Goal: Task Accomplishment & Management: Manage account settings

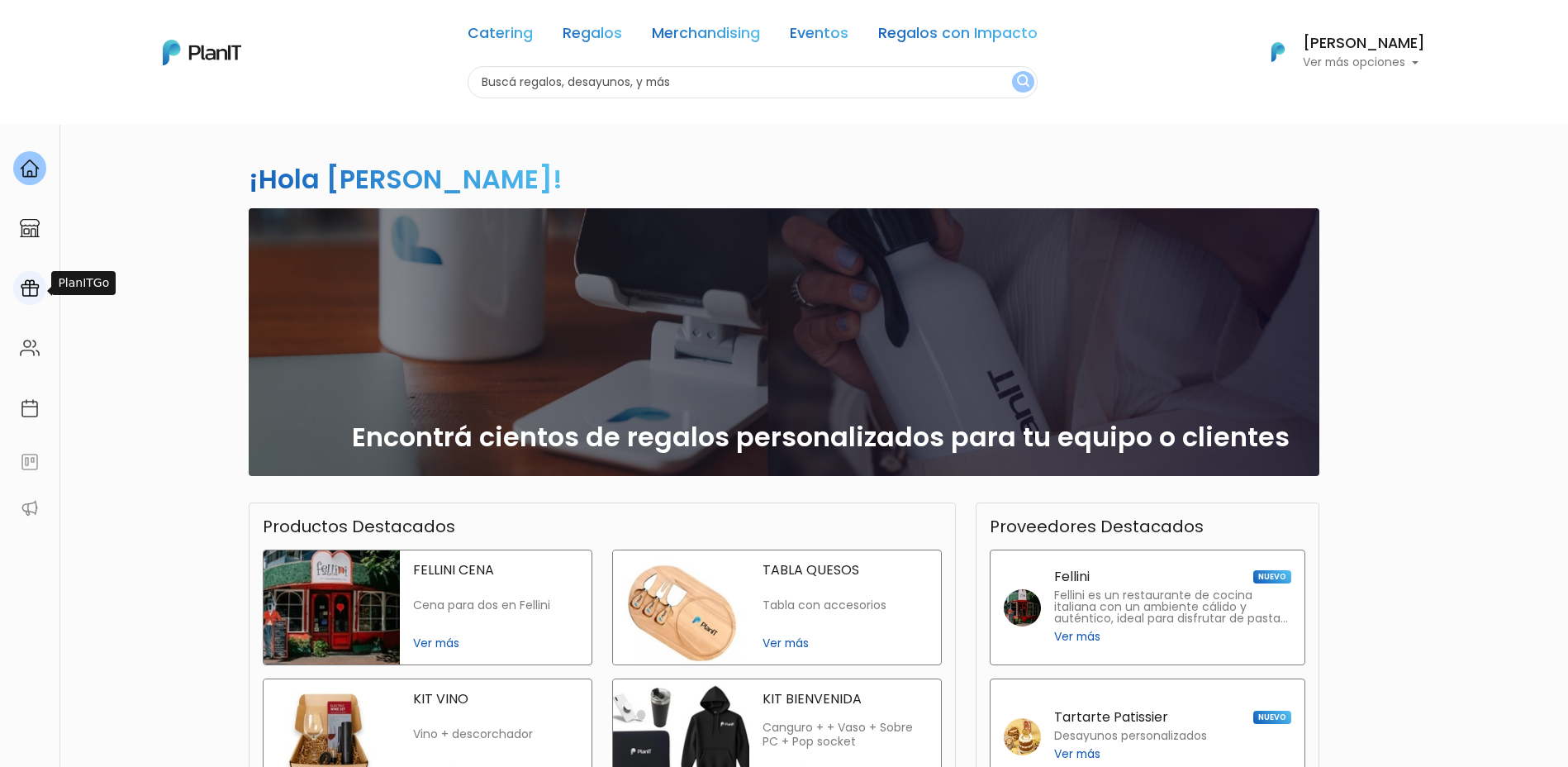
click at [28, 288] on img at bounding box center [30, 288] width 20 height 20
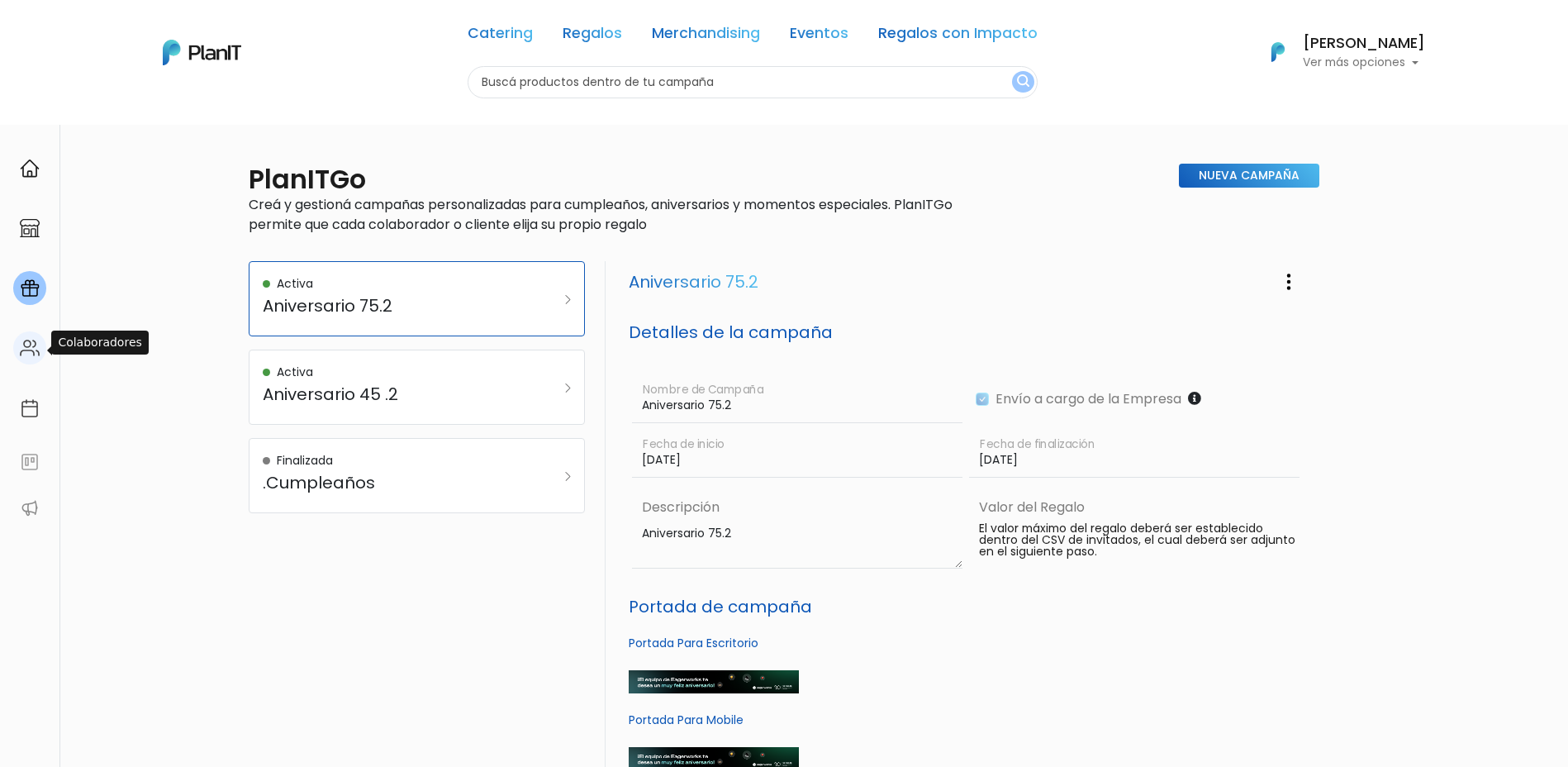
click at [40, 354] on div at bounding box center [30, 348] width 33 height 34
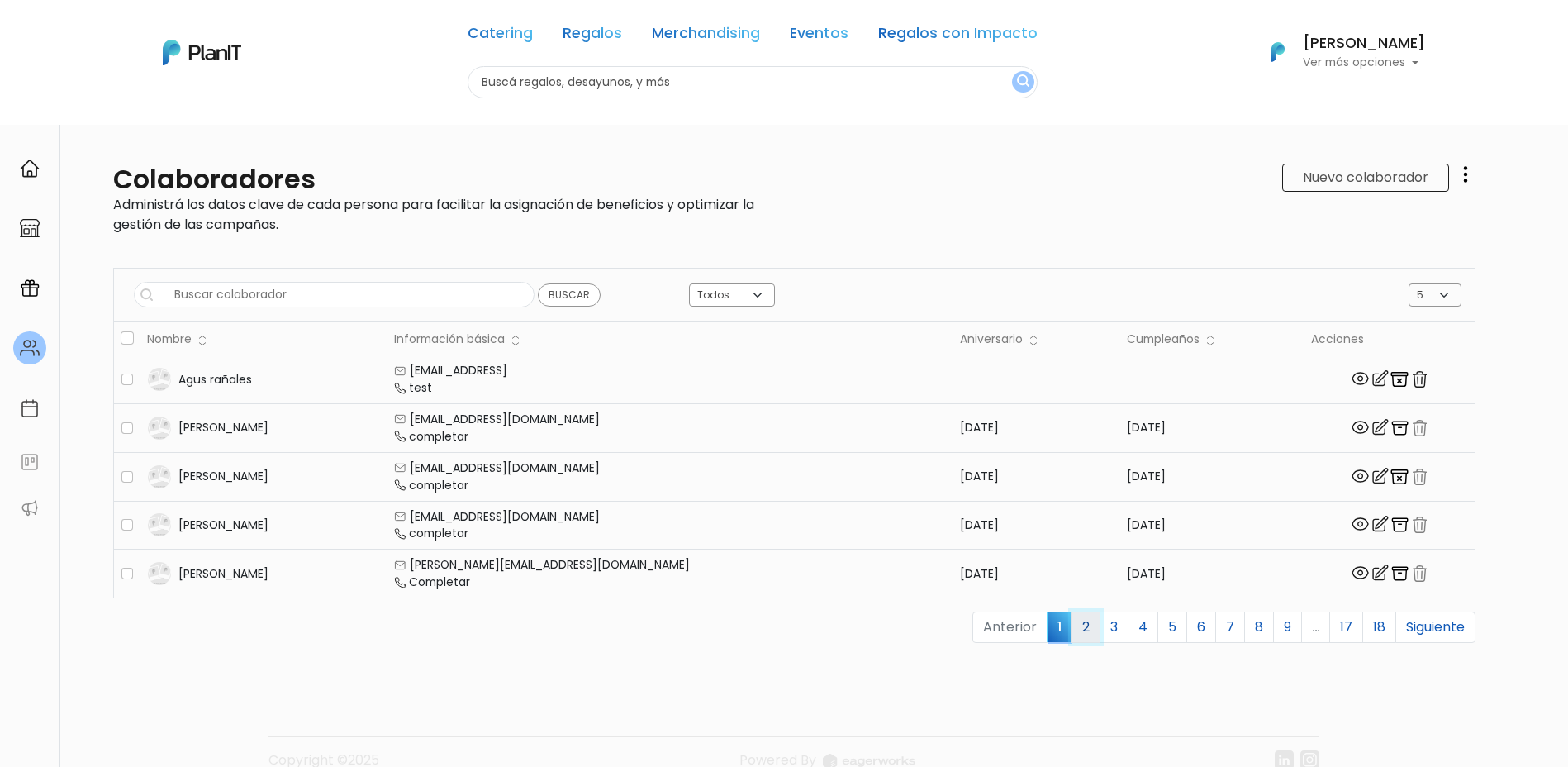
click at [1072, 625] on link "2" at bounding box center [1086, 627] width 29 height 32
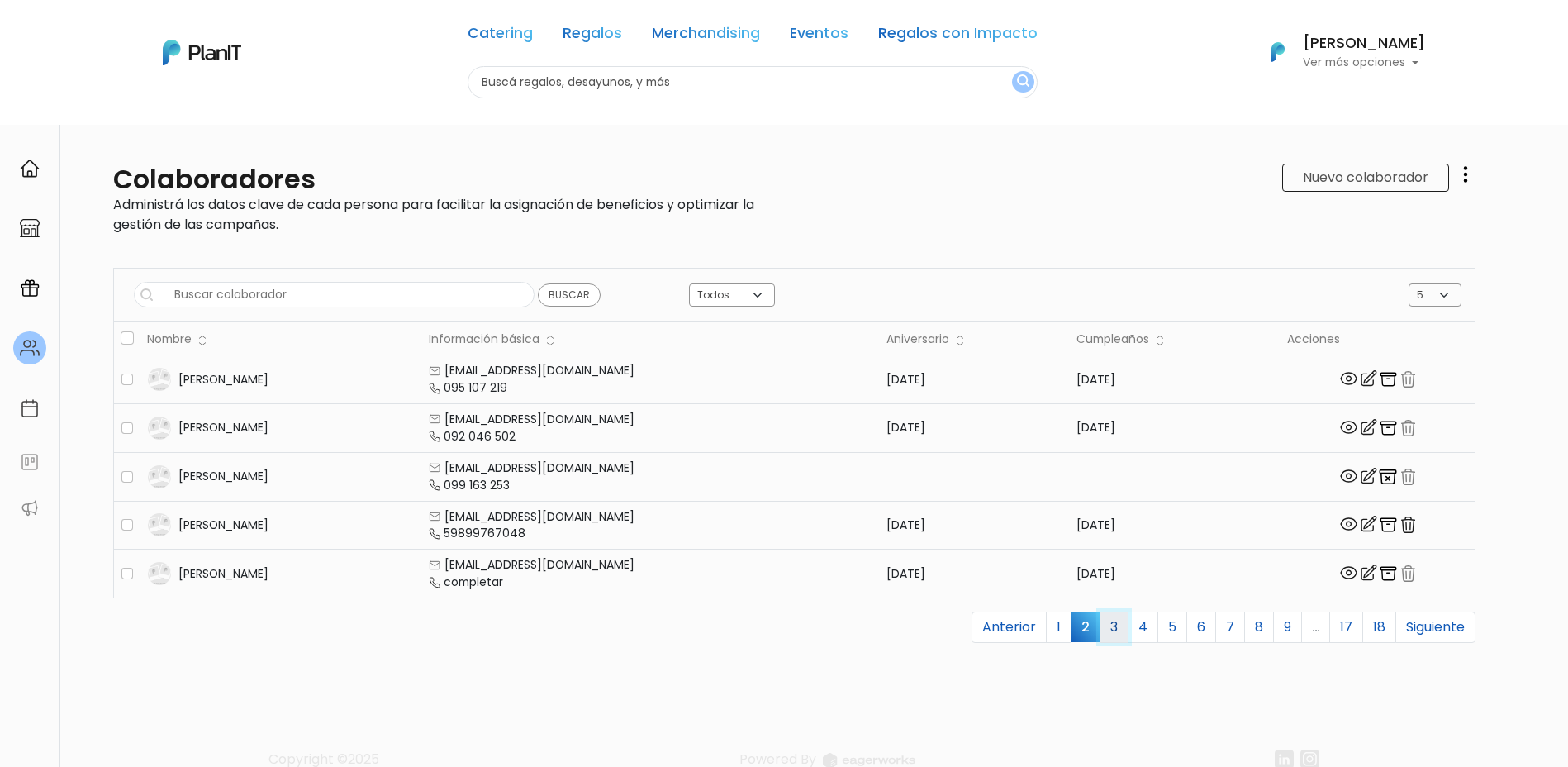
click at [1110, 627] on link "3" at bounding box center [1114, 627] width 29 height 32
click at [1128, 624] on link "4" at bounding box center [1143, 627] width 31 height 32
click at [1158, 621] on link "5" at bounding box center [1172, 627] width 30 height 32
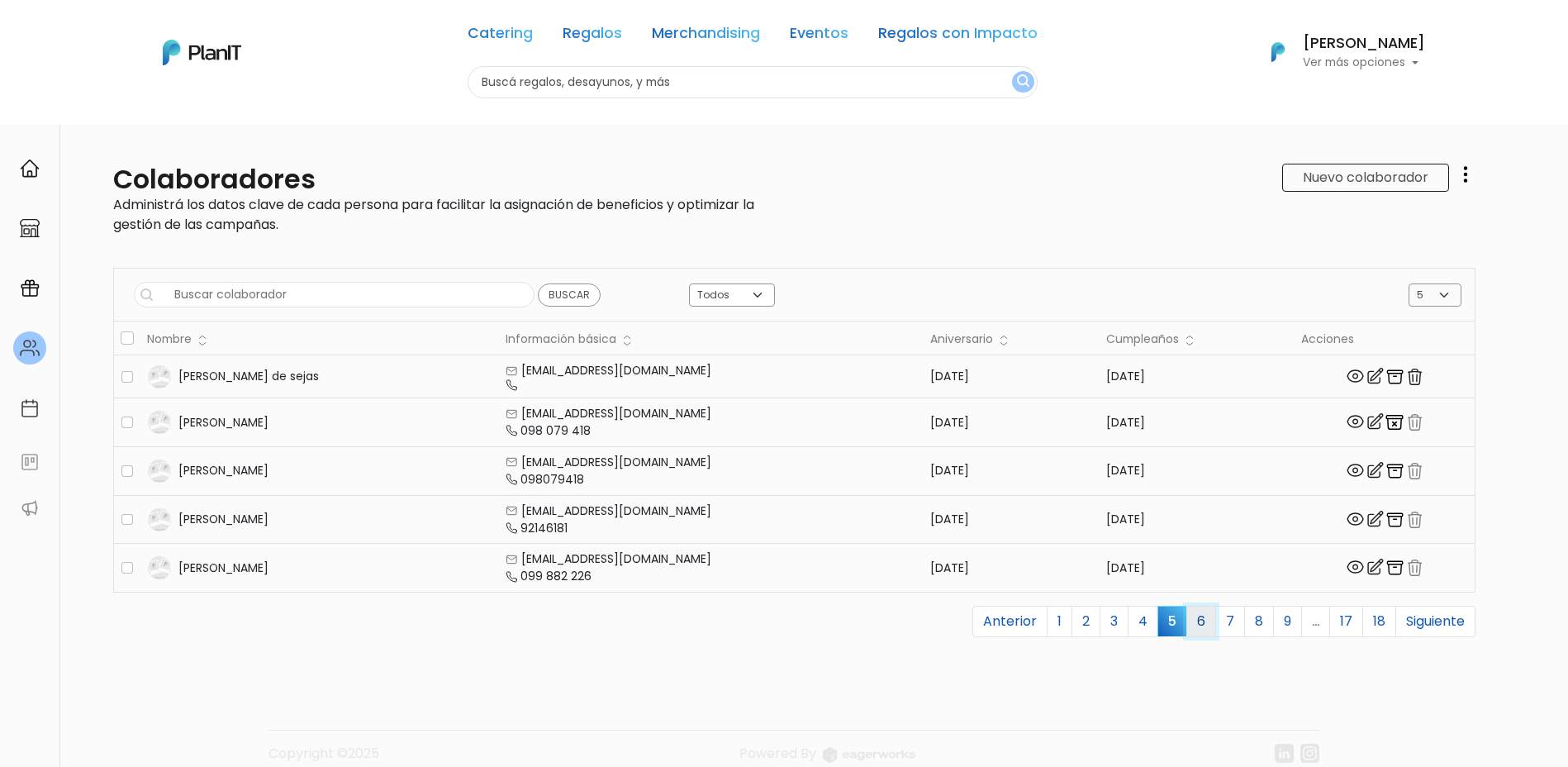
click at [1187, 622] on link "6" at bounding box center [1201, 622] width 30 height 32
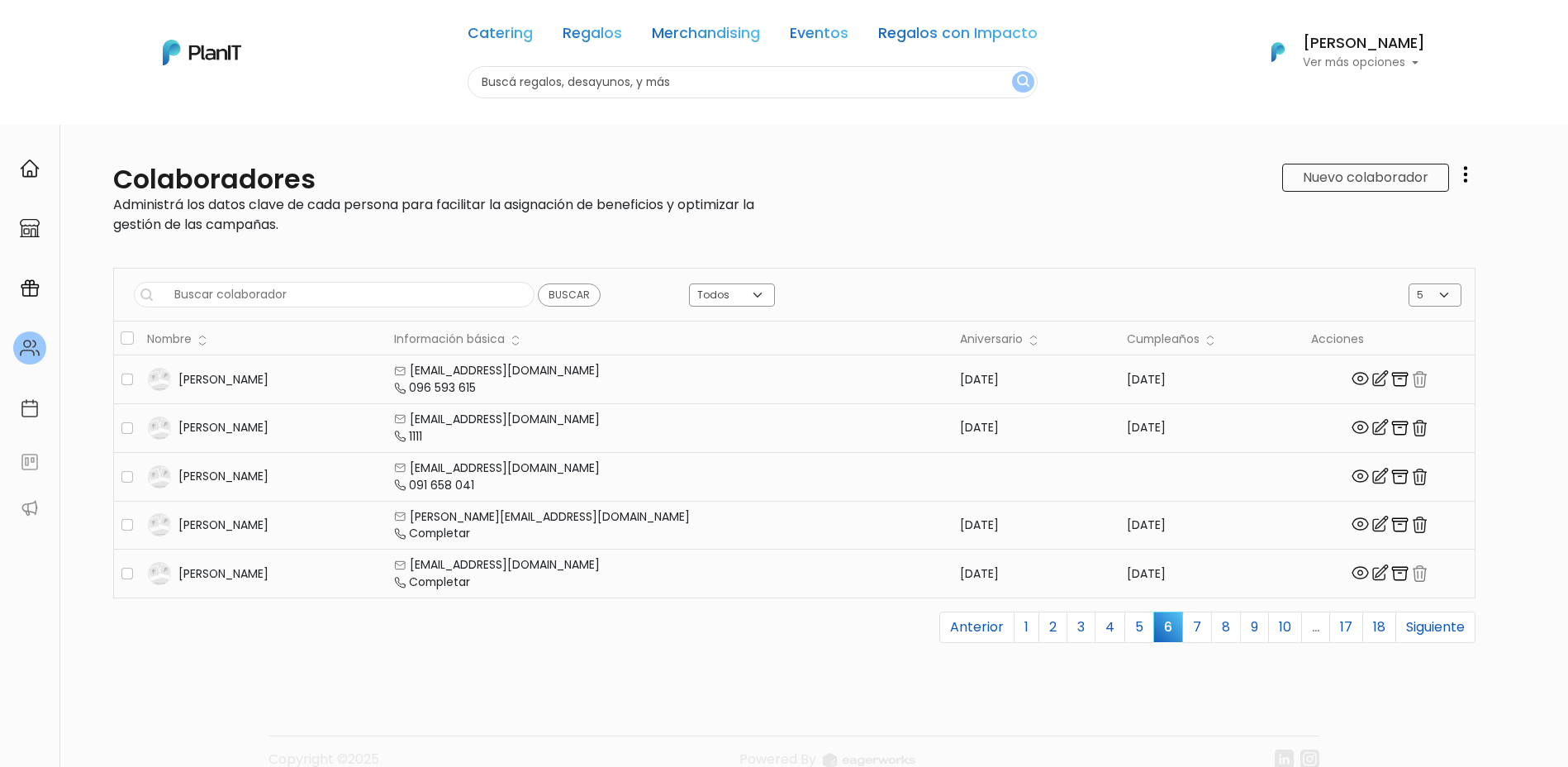
click at [1390, 426] on img "button" at bounding box center [1399, 428] width 20 height 20
click at [1390, 424] on img "button" at bounding box center [1399, 428] width 20 height 20
click at [1371, 424] on img at bounding box center [1380, 427] width 20 height 20
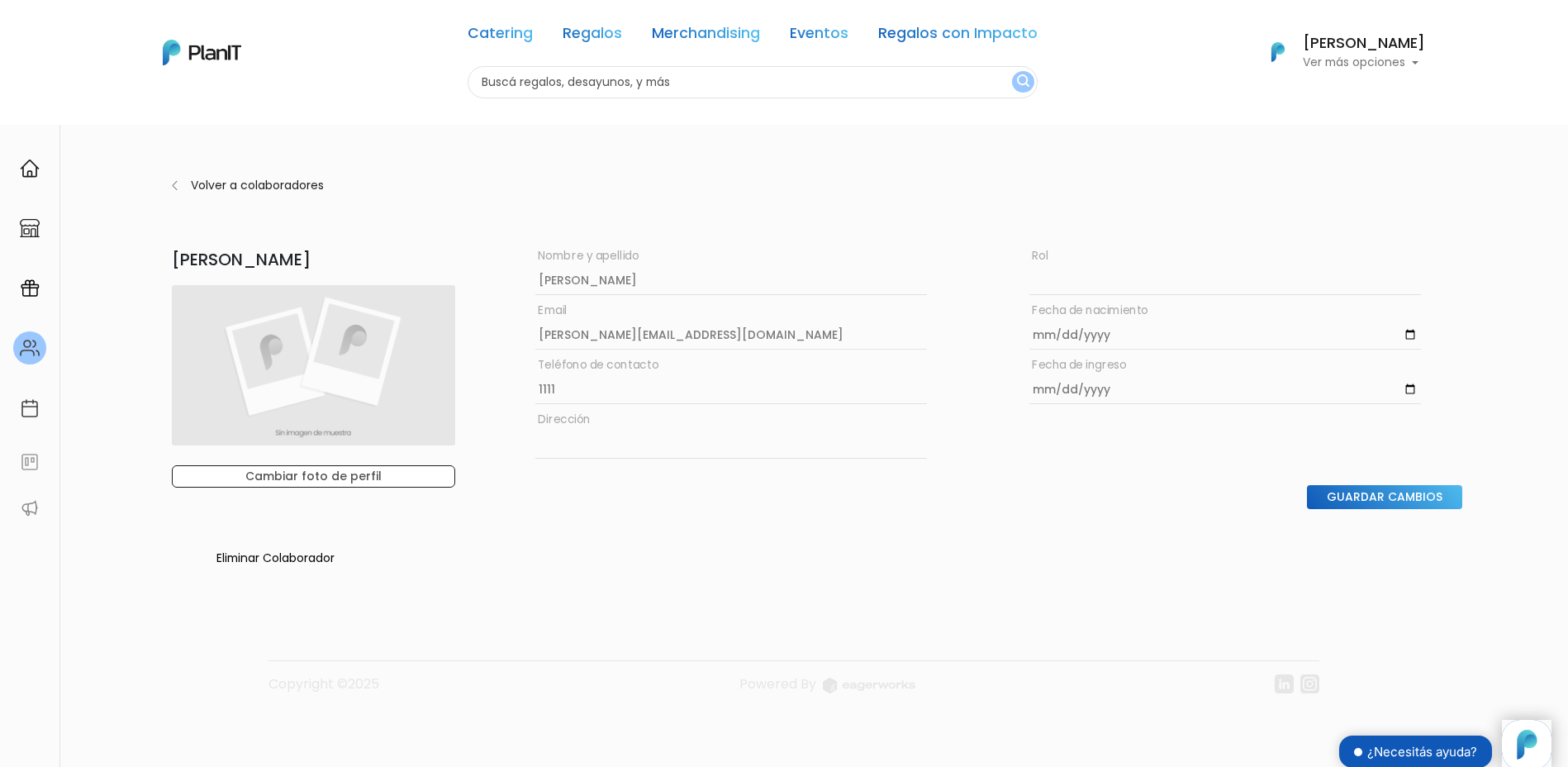
click at [160, 181] on section "Volver a colaboradores Federico Aldunate Federico aldunate Nombre y apellido ro…" at bounding box center [818, 353] width 1503 height 457
click at [170, 185] on section "Volver a colaboradores Federico Aldunate Federico aldunate Nombre y apellido ro…" at bounding box center [818, 353] width 1503 height 457
click at [203, 187] on p "Volver a colaboradores" at bounding box center [513, 186] width 645 height 17
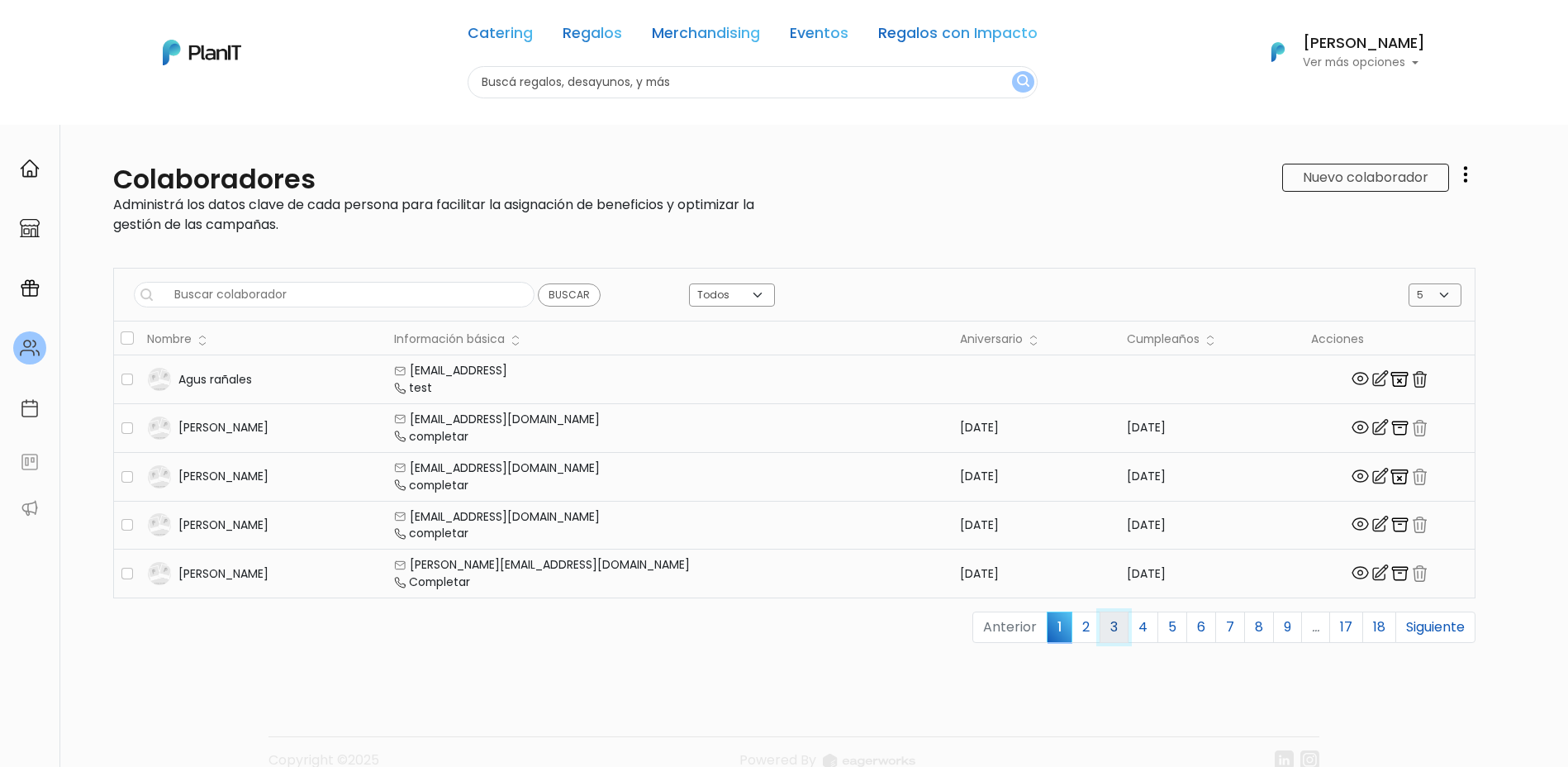
click at [1109, 623] on link "3" at bounding box center [1114, 627] width 29 height 32
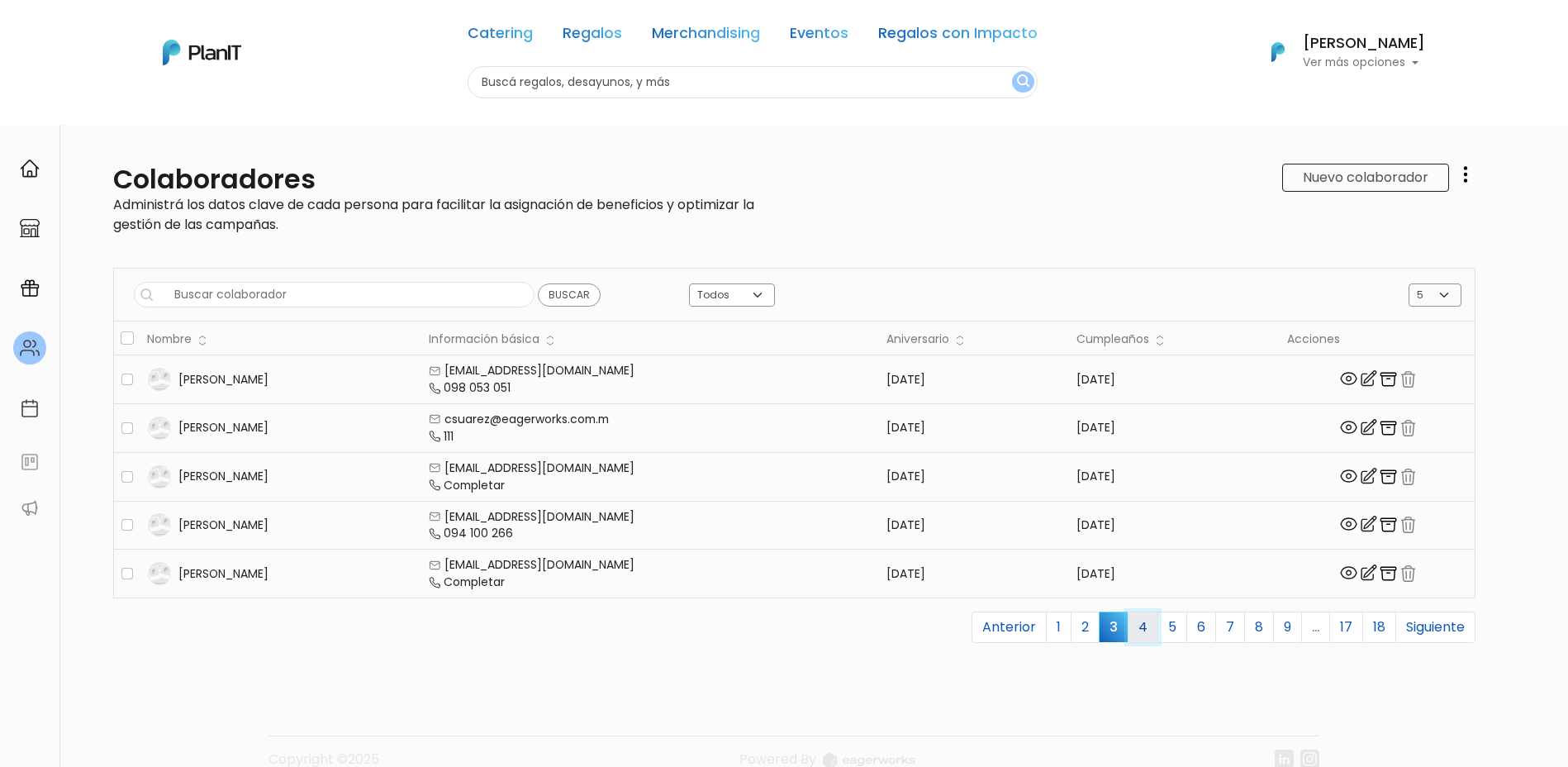
click at [1134, 629] on link "4" at bounding box center [1143, 627] width 31 height 32
click at [1158, 625] on link "5" at bounding box center [1172, 627] width 30 height 32
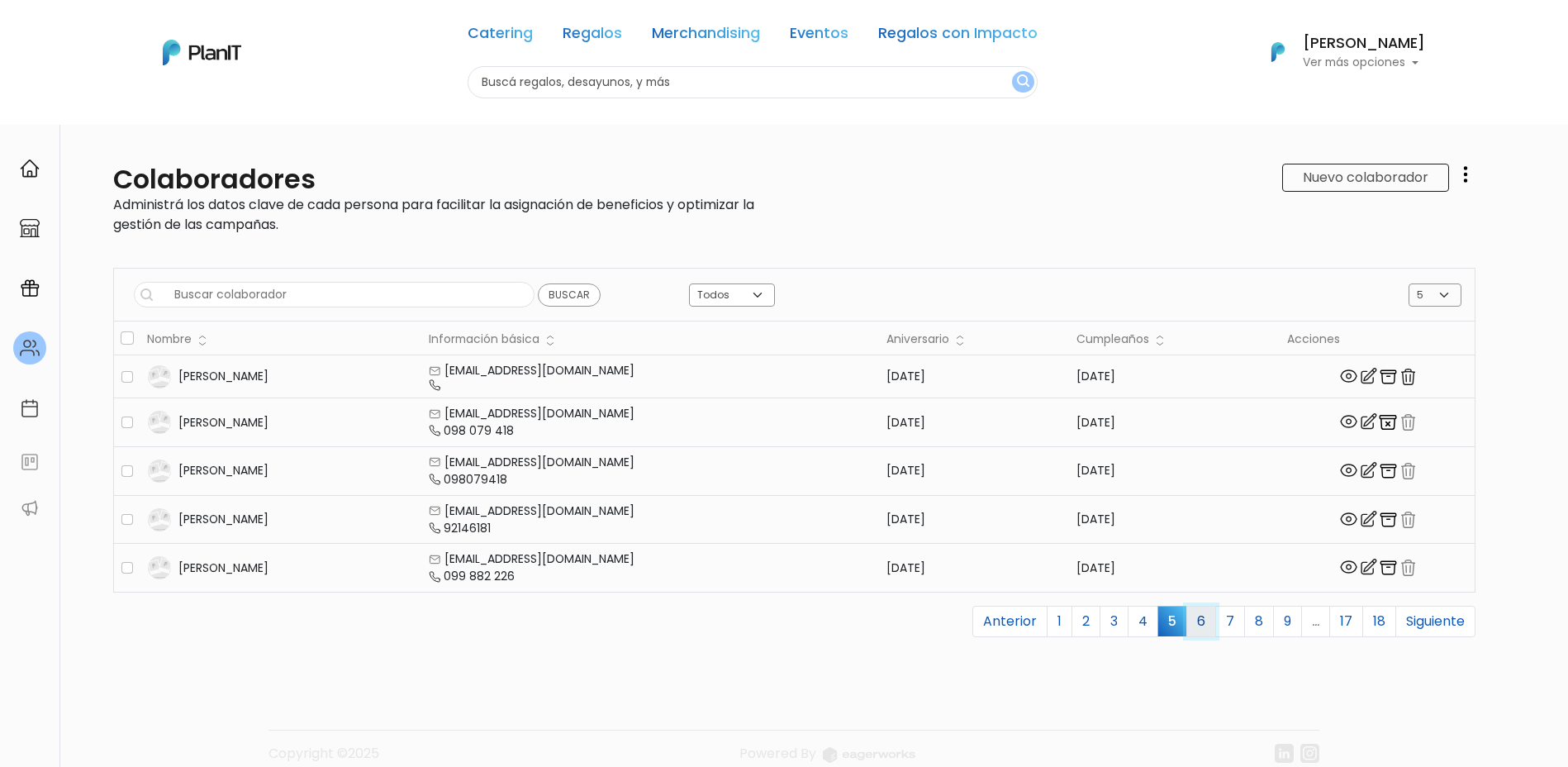
click at [1190, 623] on link "6" at bounding box center [1201, 622] width 30 height 32
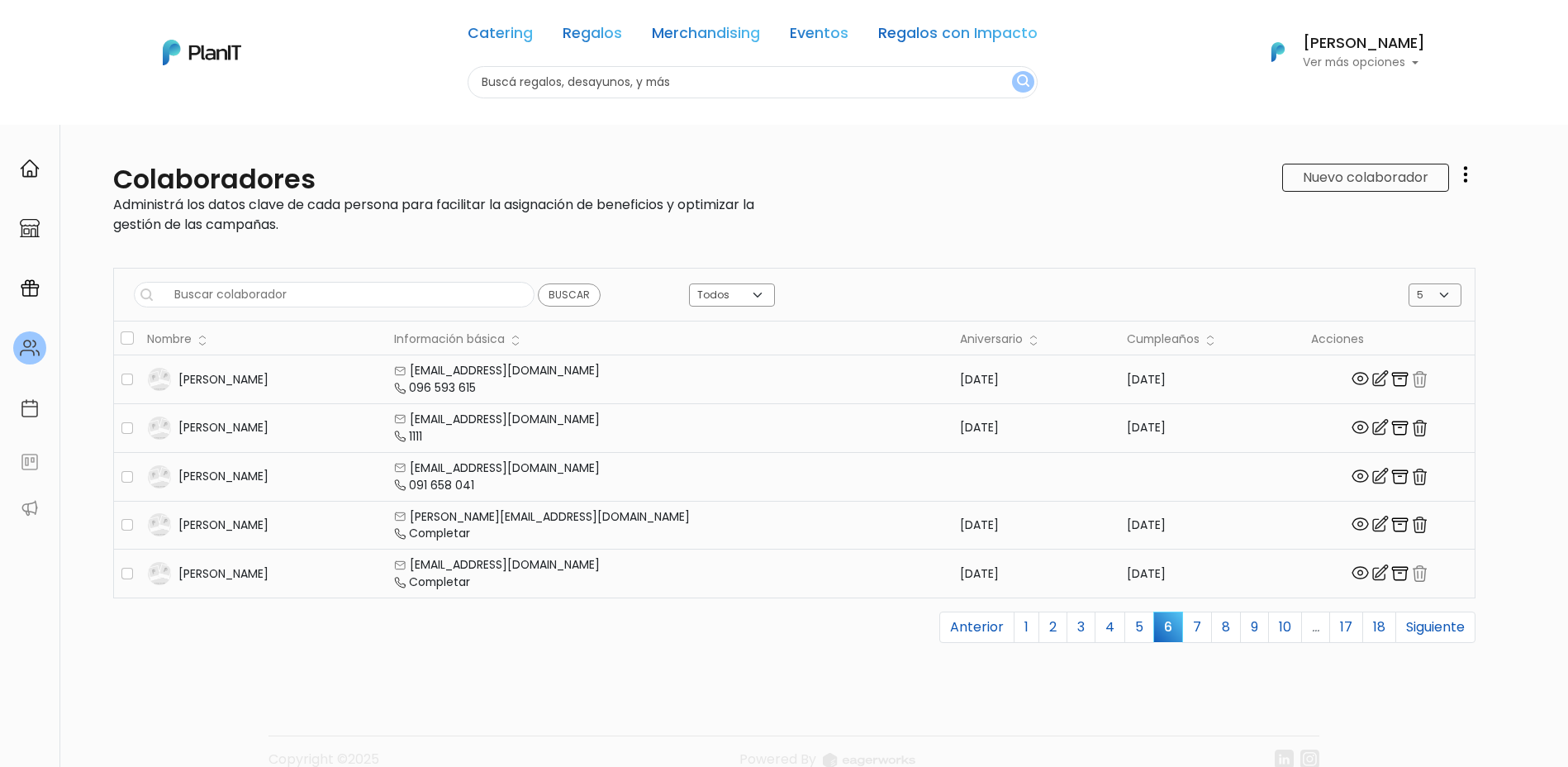
click at [1410, 428] on img "button" at bounding box center [1420, 428] width 20 height 20
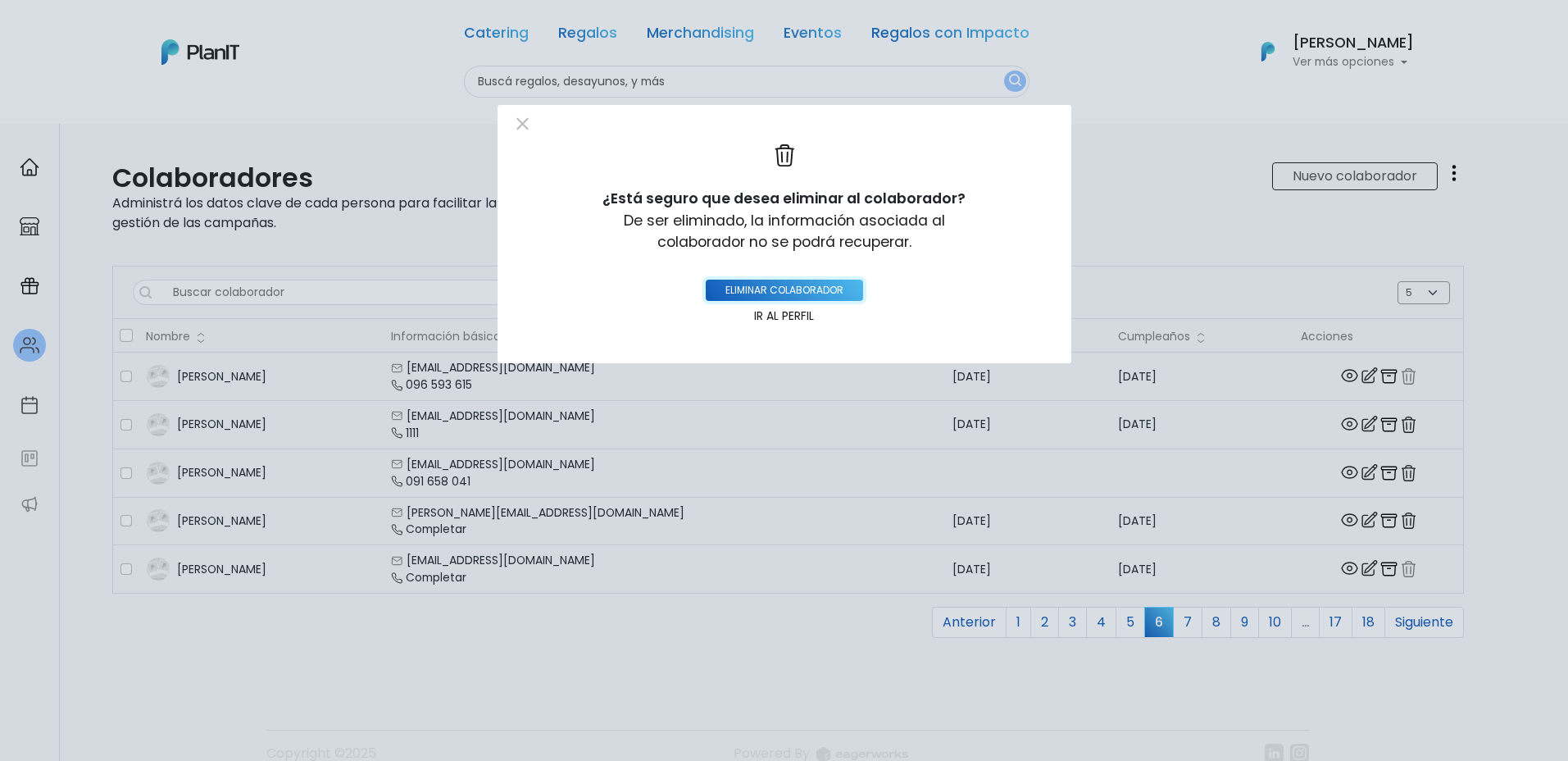
click at [781, 289] on button "eliminar colaborador" at bounding box center [784, 291] width 158 height 21
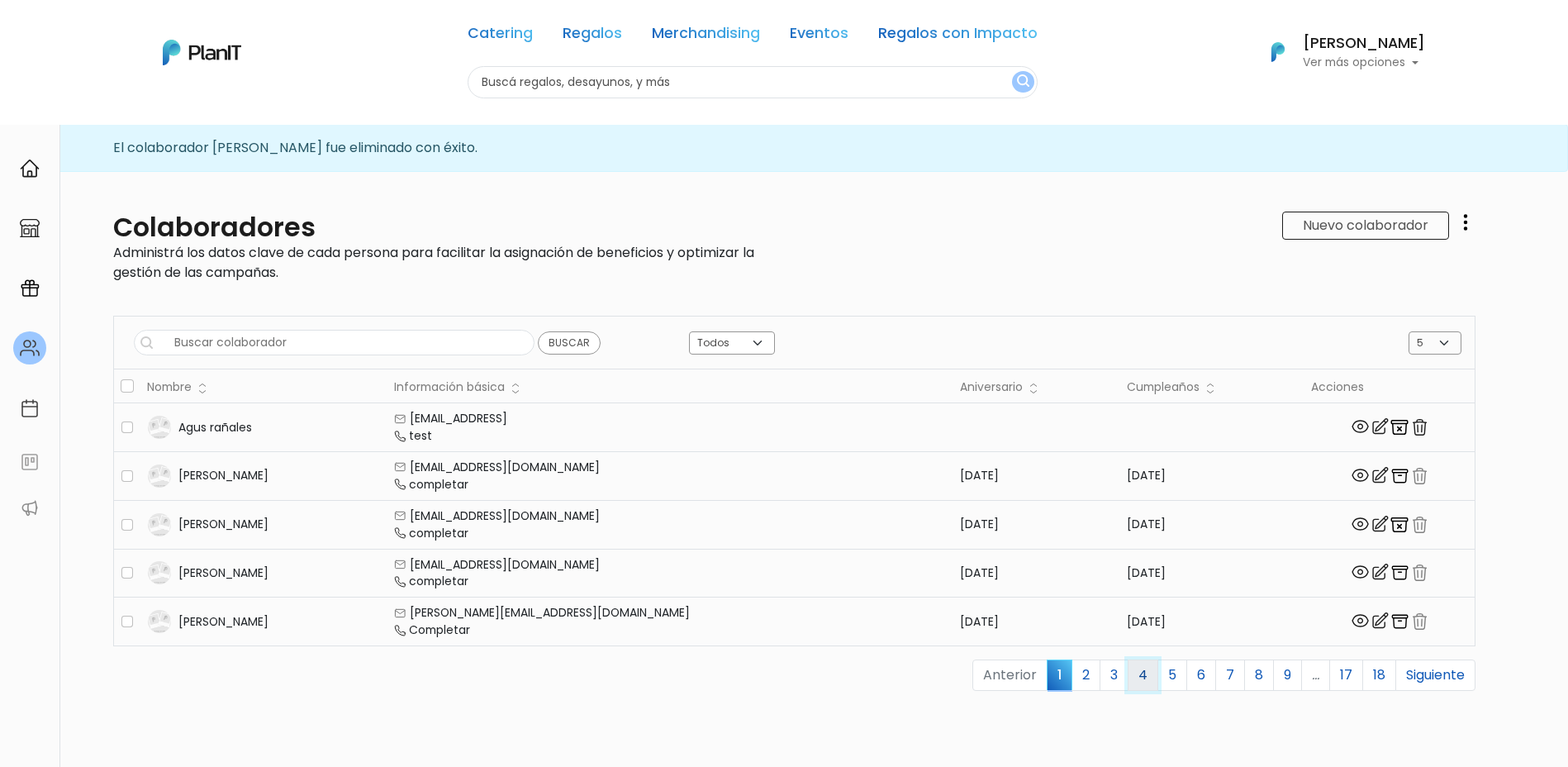
click at [1139, 666] on link "4" at bounding box center [1143, 675] width 31 height 32
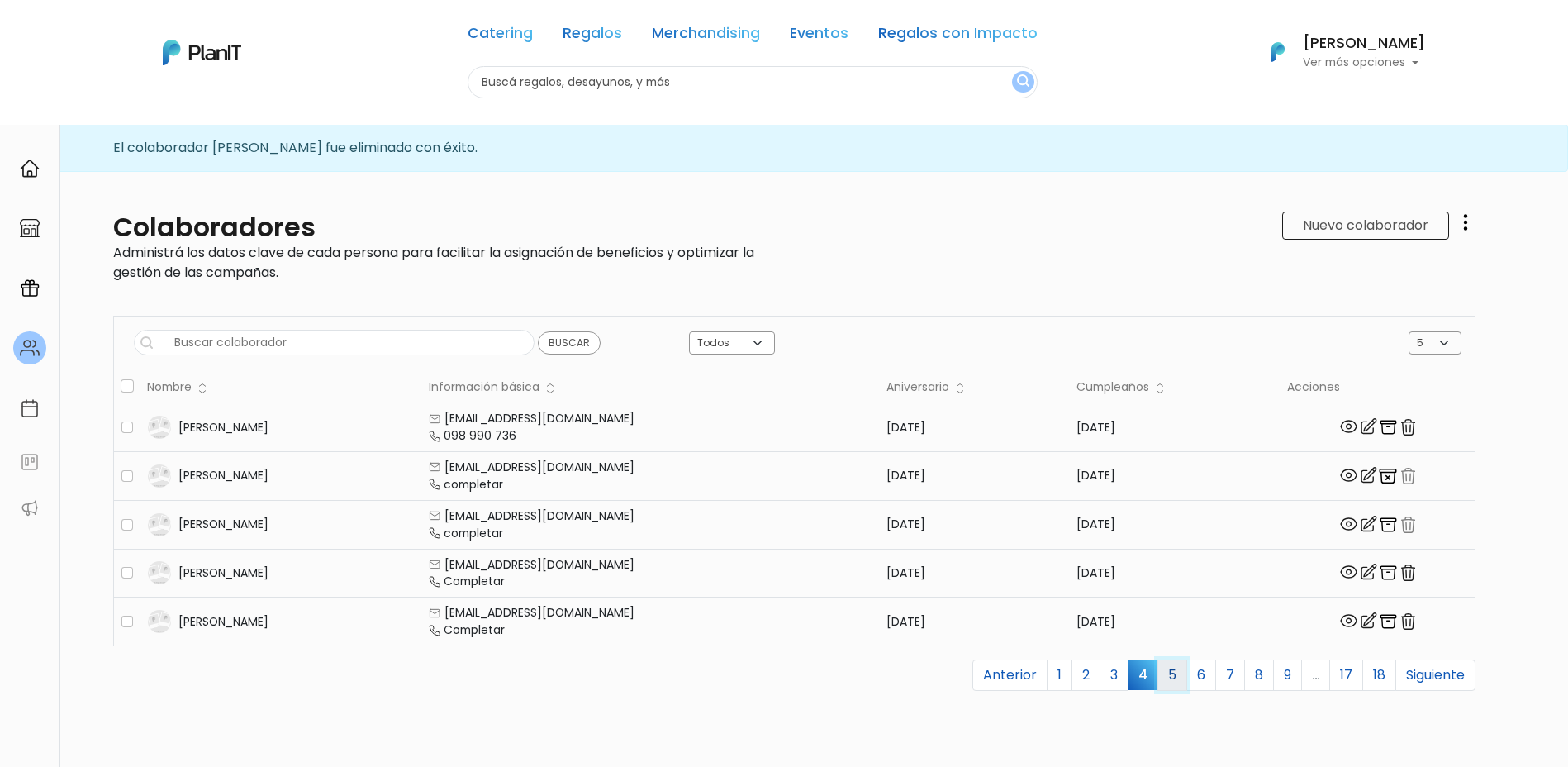
click at [1158, 678] on link "5" at bounding box center [1172, 675] width 30 height 32
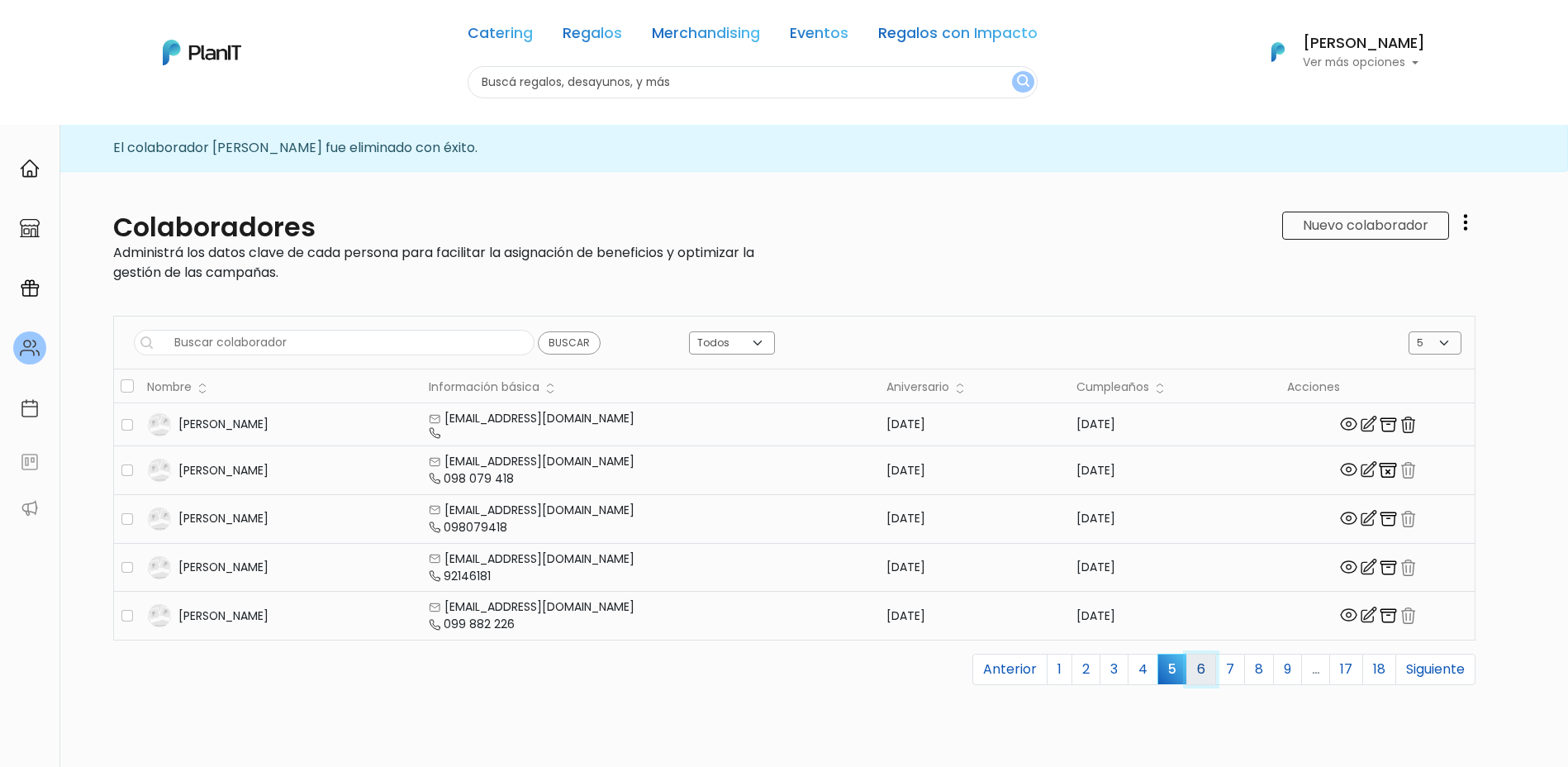
click at [1187, 669] on link "6" at bounding box center [1201, 670] width 30 height 32
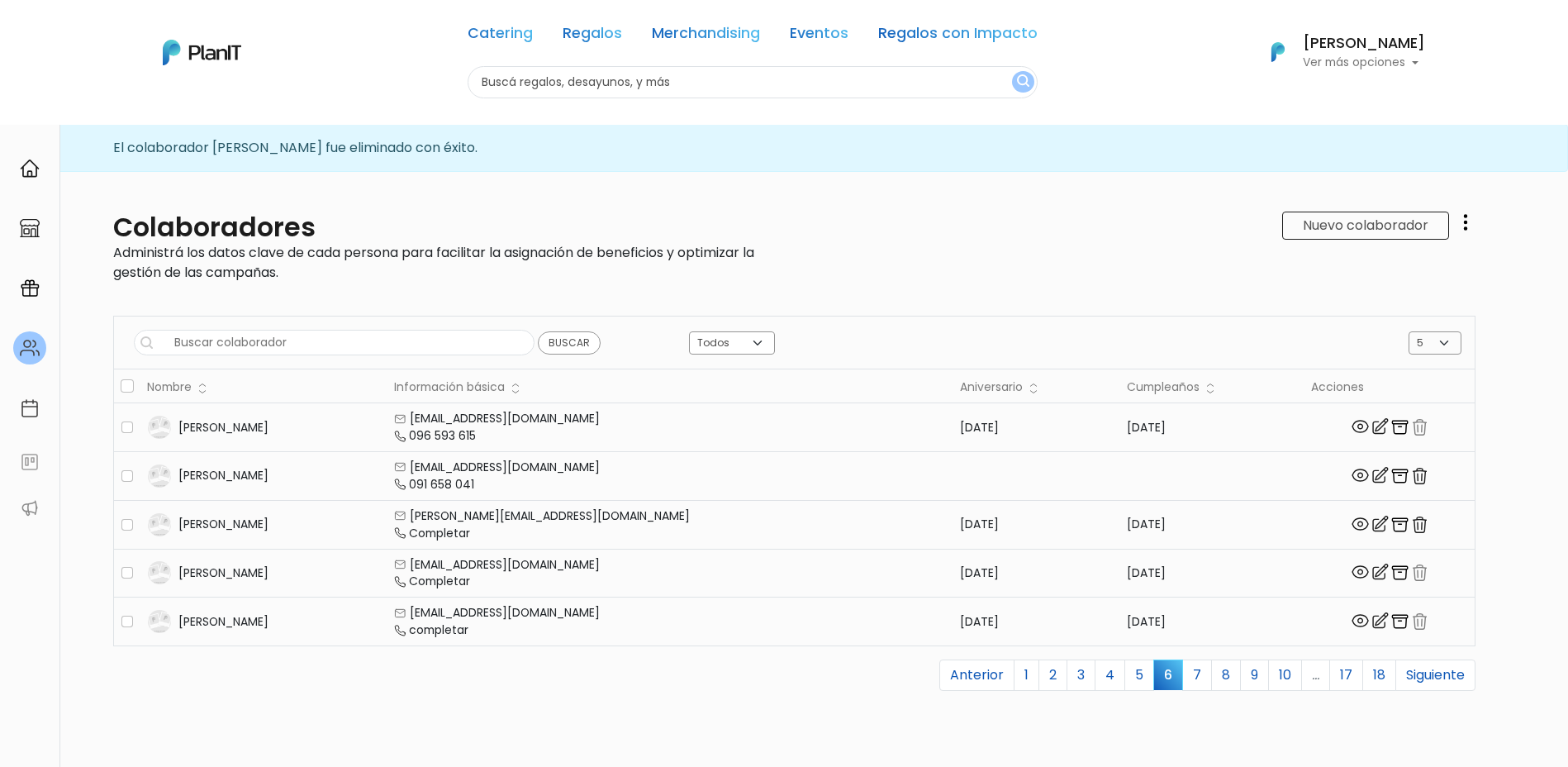
click at [1410, 474] on img "button" at bounding box center [1420, 476] width 20 height 20
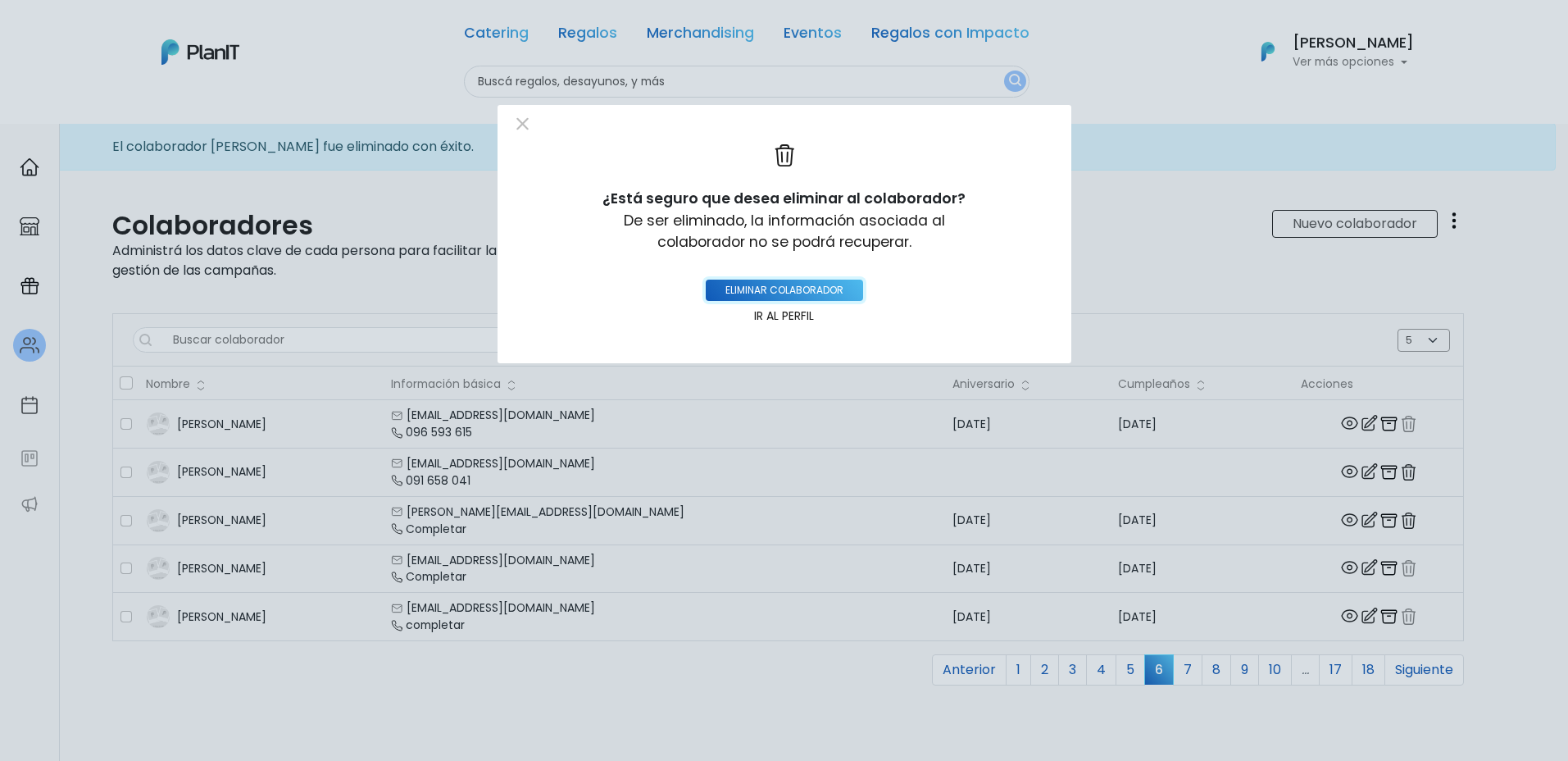
click at [796, 286] on button "eliminar colaborador" at bounding box center [784, 291] width 158 height 21
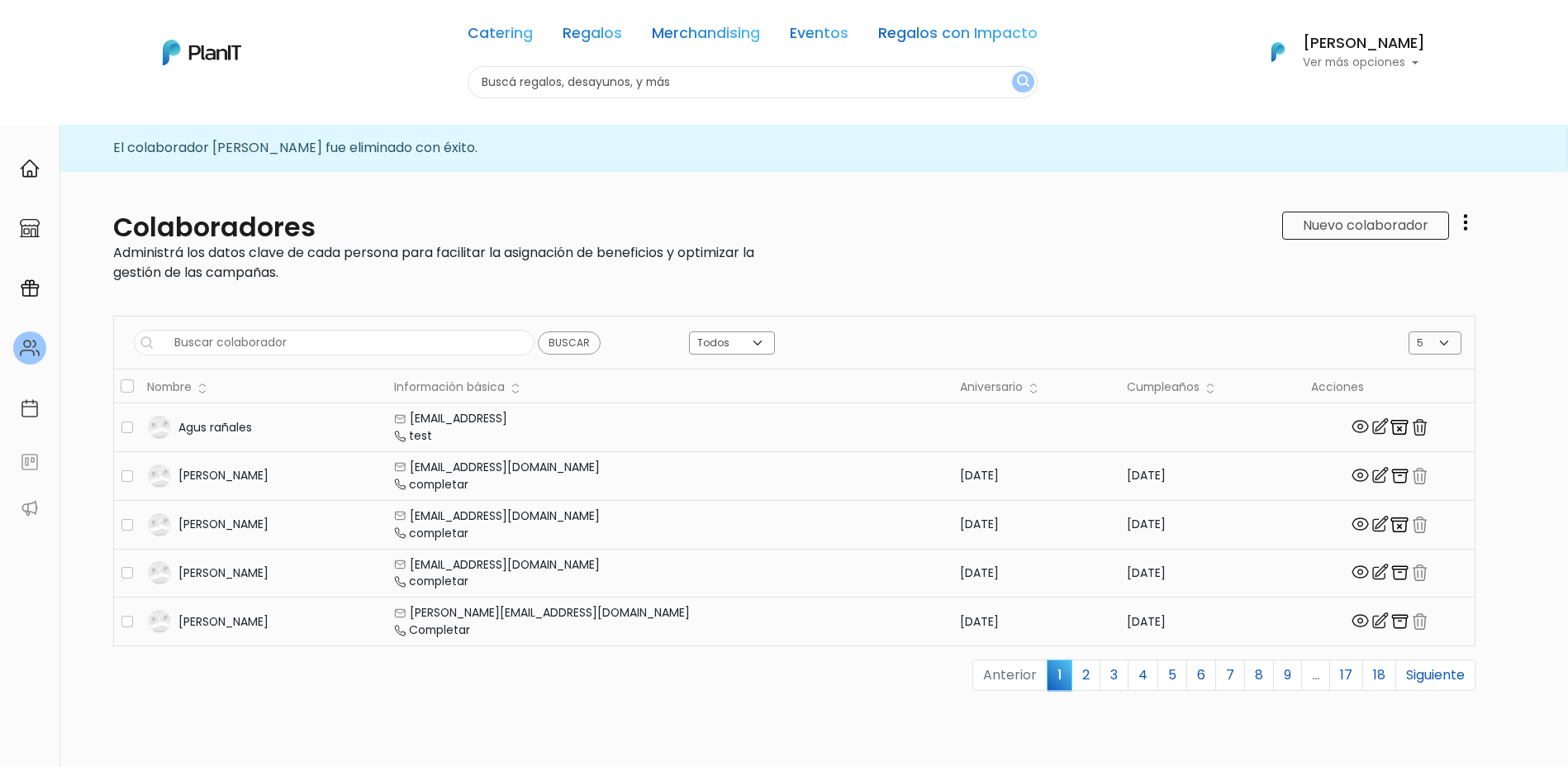
click at [1410, 427] on img "button" at bounding box center [1420, 427] width 20 height 20
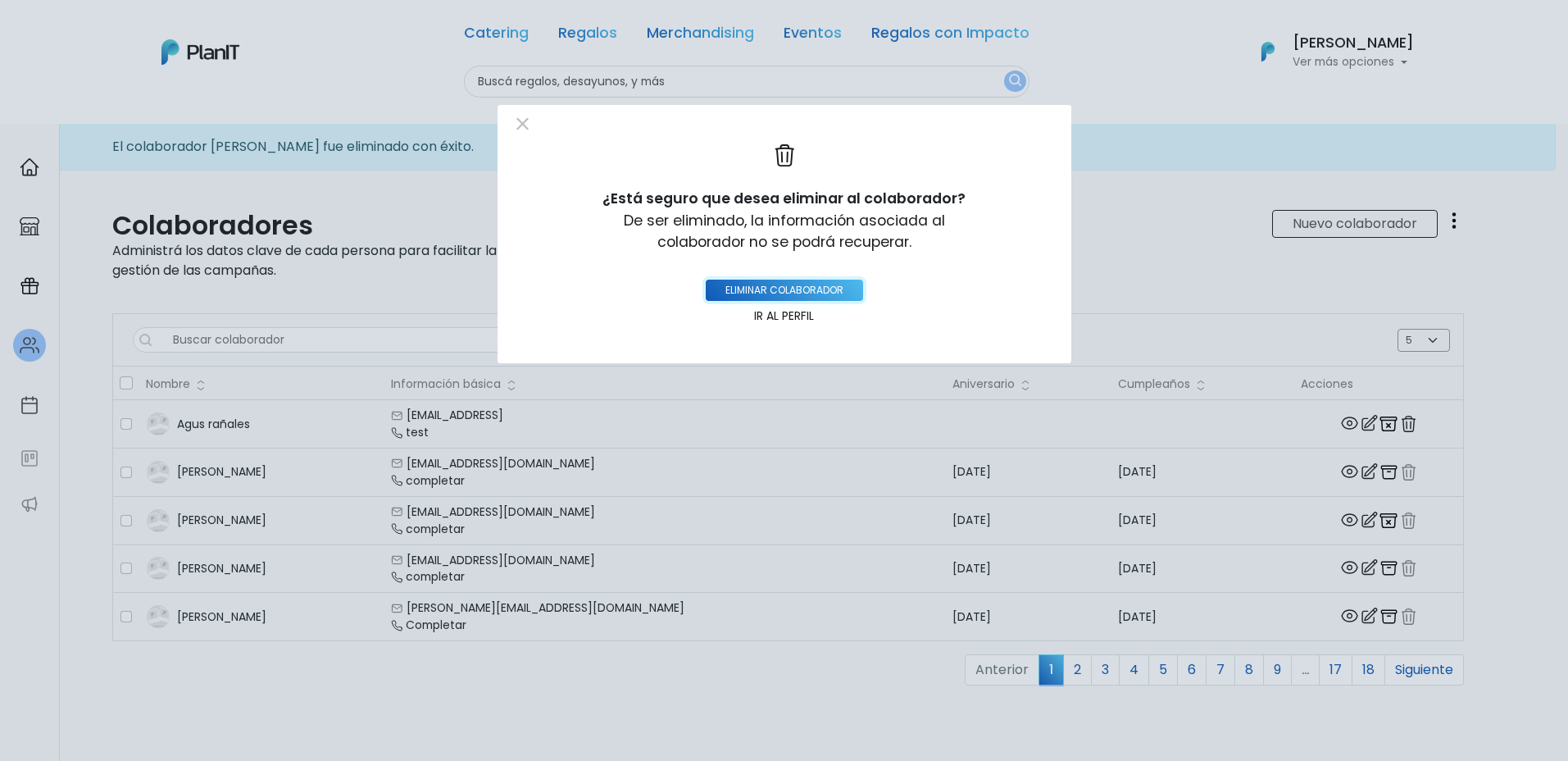
click at [815, 282] on button "eliminar colaborador" at bounding box center [784, 291] width 158 height 21
click at [817, 290] on button "eliminar colaborador" at bounding box center [784, 291] width 158 height 21
click at [737, 289] on button "eliminar colaborador" at bounding box center [784, 291] width 158 height 21
click at [503, 126] on div at bounding box center [784, 118] width 574 height 25
click at [522, 120] on button "Close" at bounding box center [524, 124] width 25 height 25
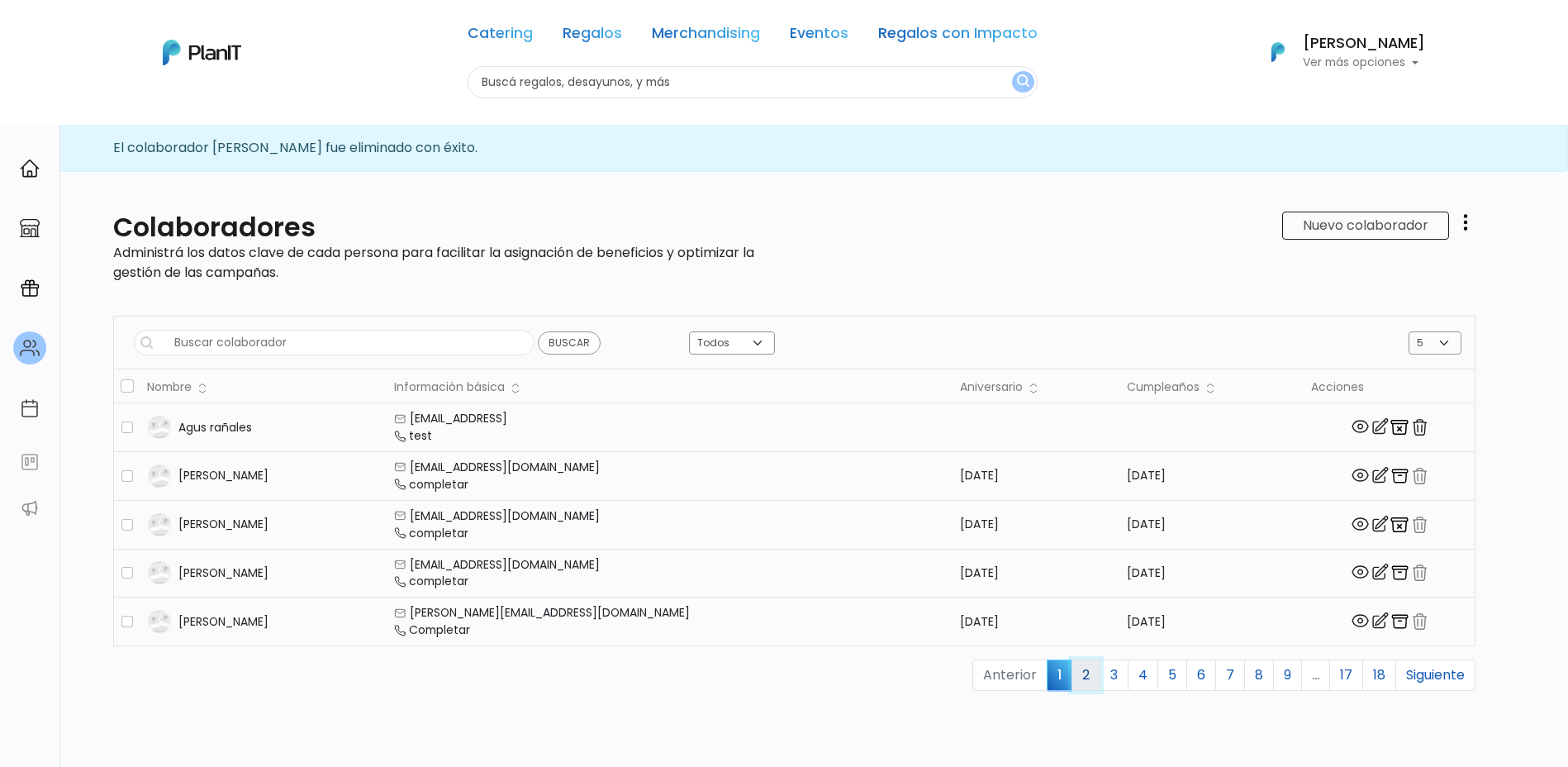
click at [1072, 673] on link "2" at bounding box center [1086, 675] width 29 height 32
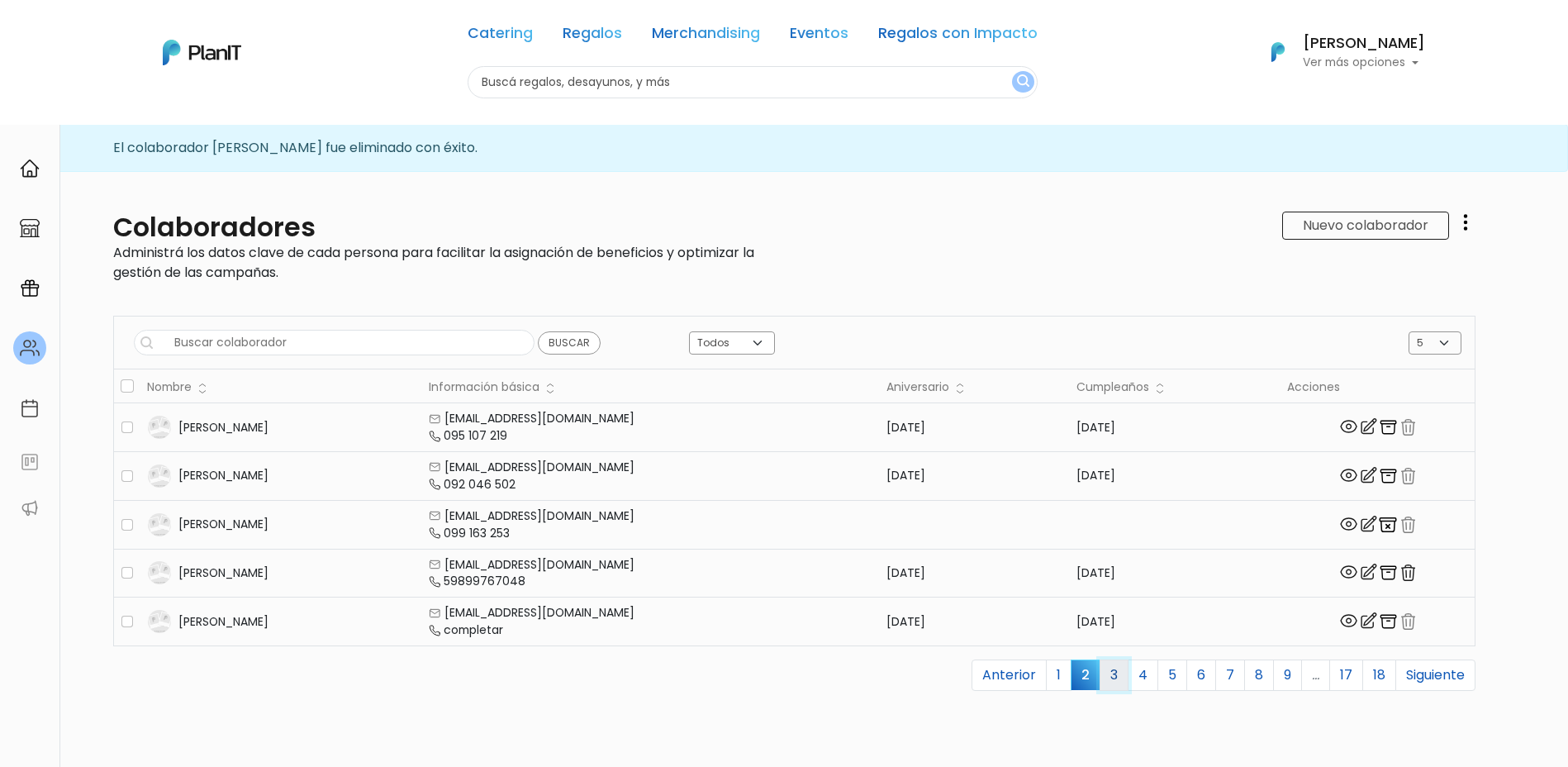
click at [1100, 680] on link "3" at bounding box center [1114, 675] width 29 height 32
click at [1136, 670] on link "4" at bounding box center [1143, 675] width 31 height 32
click at [1163, 674] on link "5" at bounding box center [1172, 675] width 30 height 32
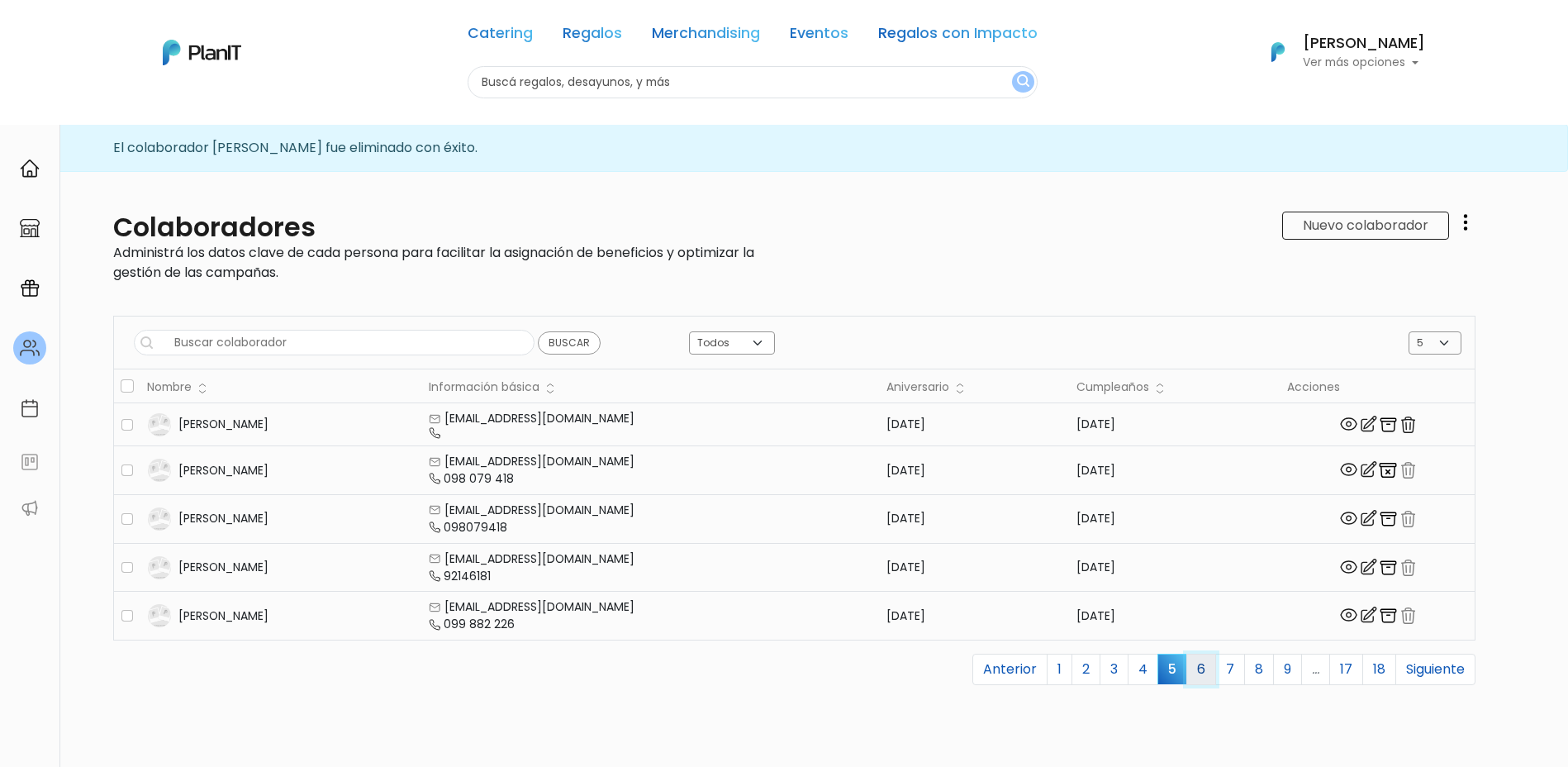
click at [1189, 678] on link "6" at bounding box center [1201, 670] width 30 height 32
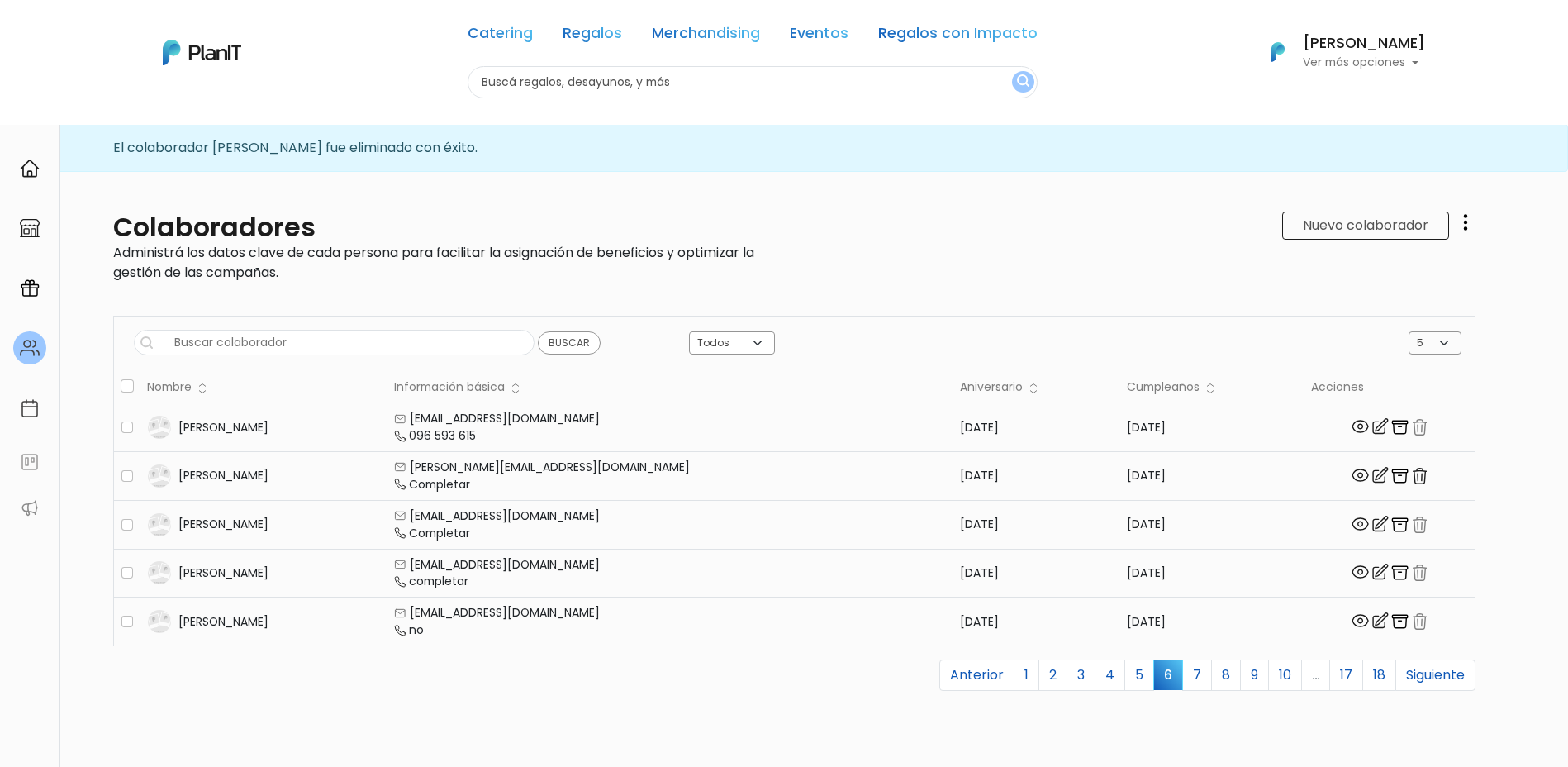
click at [1371, 620] on img at bounding box center [1380, 621] width 20 height 20
click at [1187, 674] on link "7" at bounding box center [1197, 675] width 30 height 32
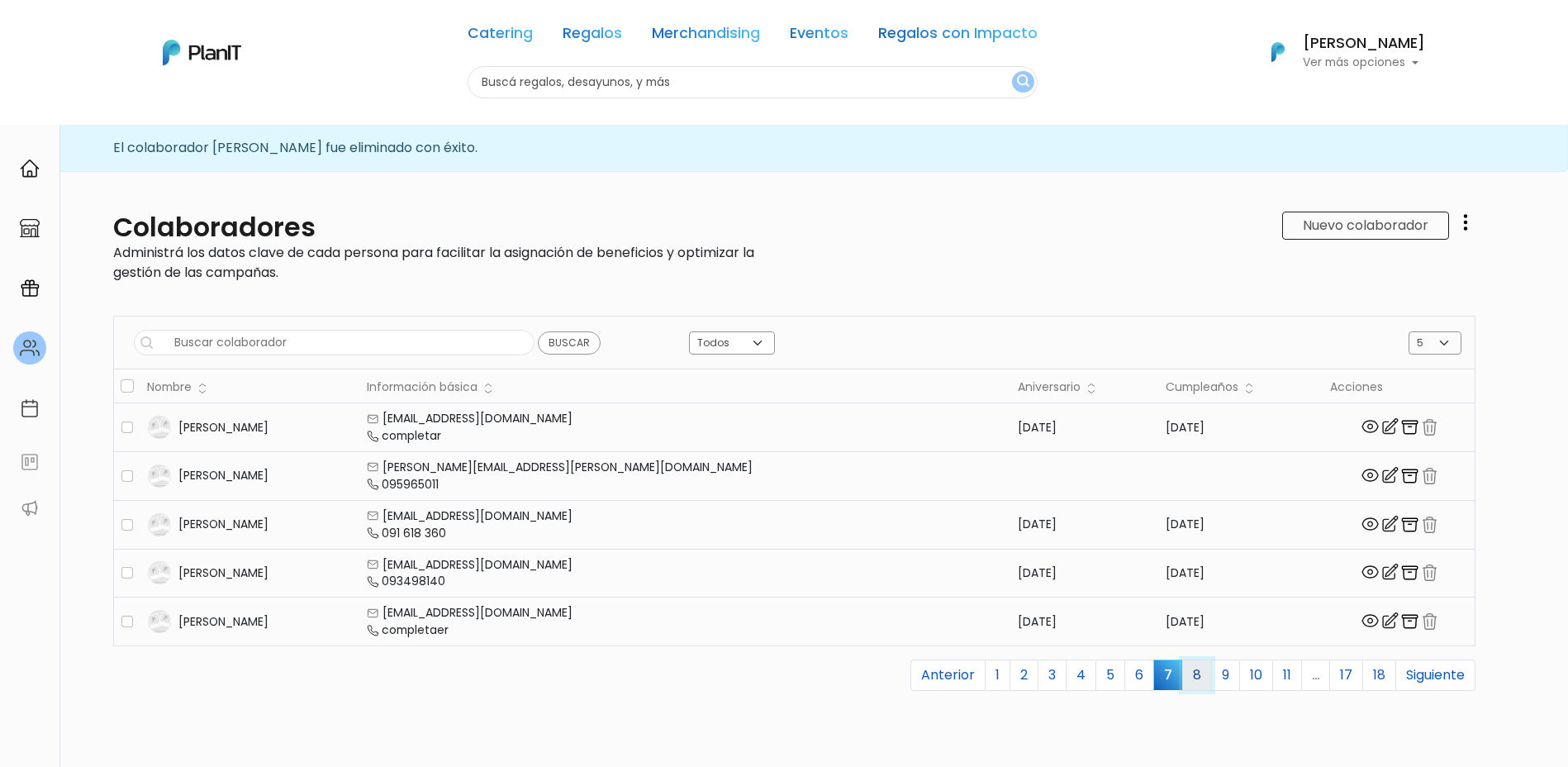
click at [1186, 674] on link "8" at bounding box center [1197, 675] width 30 height 32
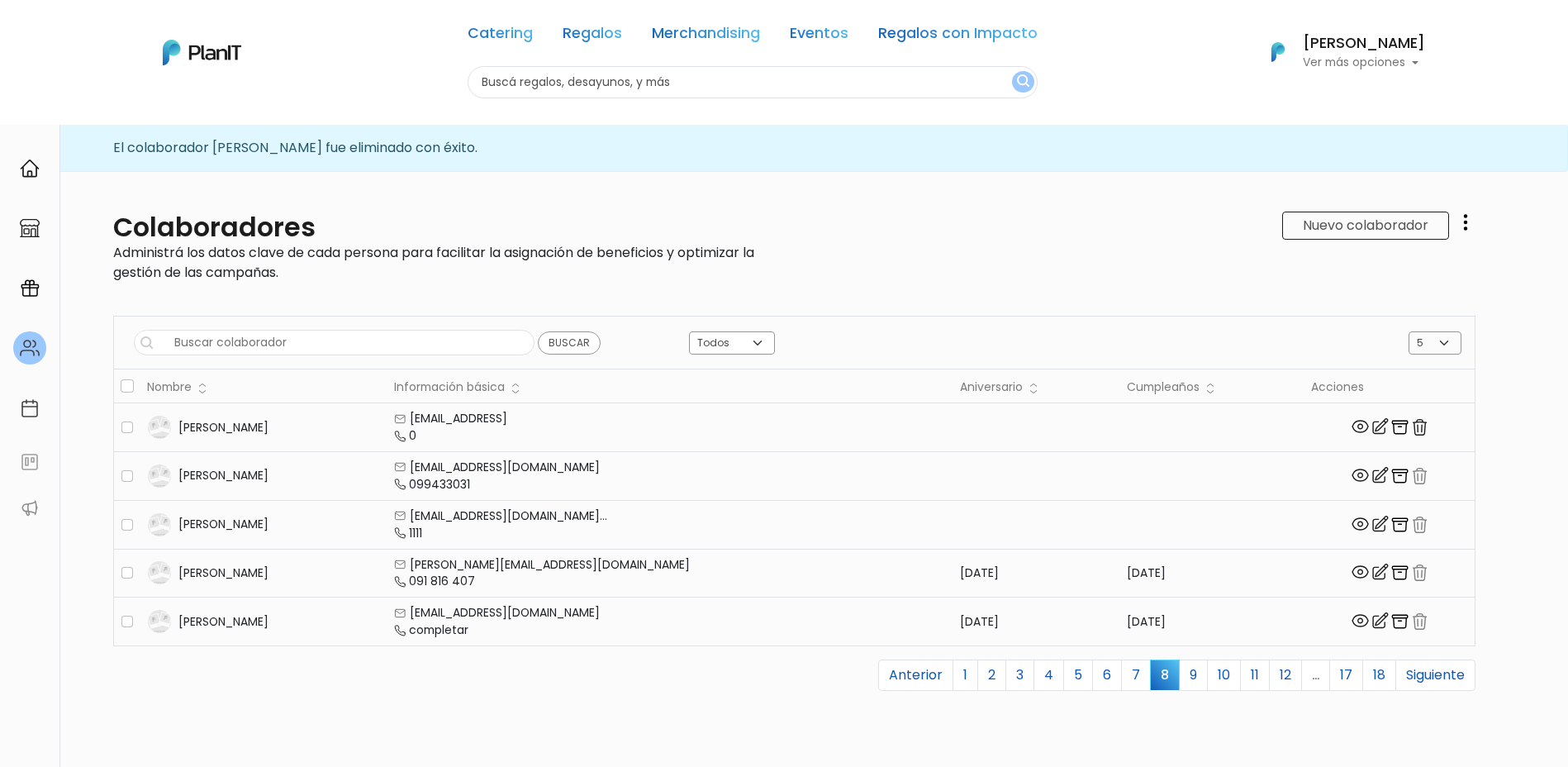
click at [1410, 421] on img "button" at bounding box center [1420, 427] width 20 height 20
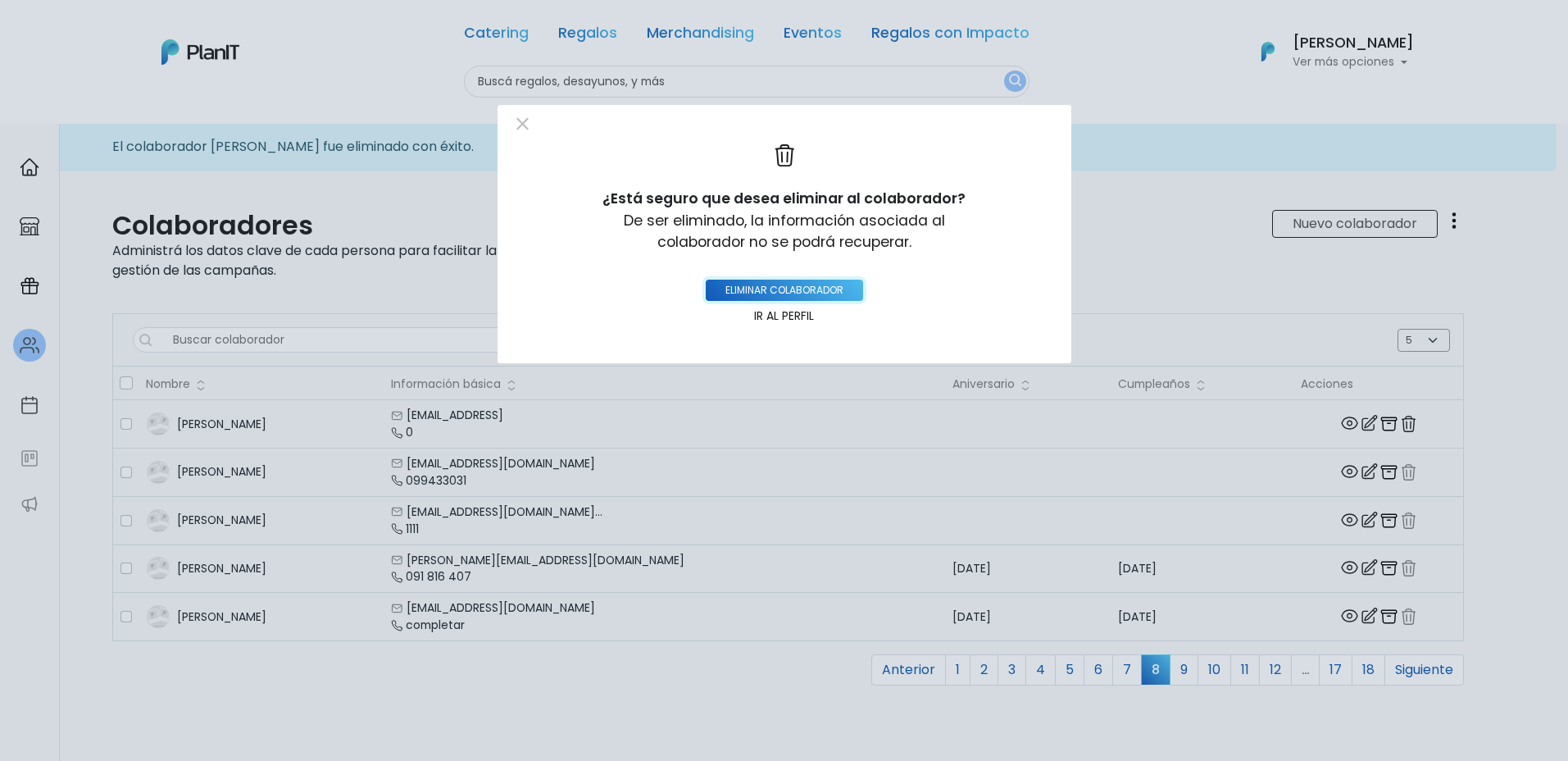
click at [844, 283] on button "eliminar colaborador" at bounding box center [784, 291] width 158 height 21
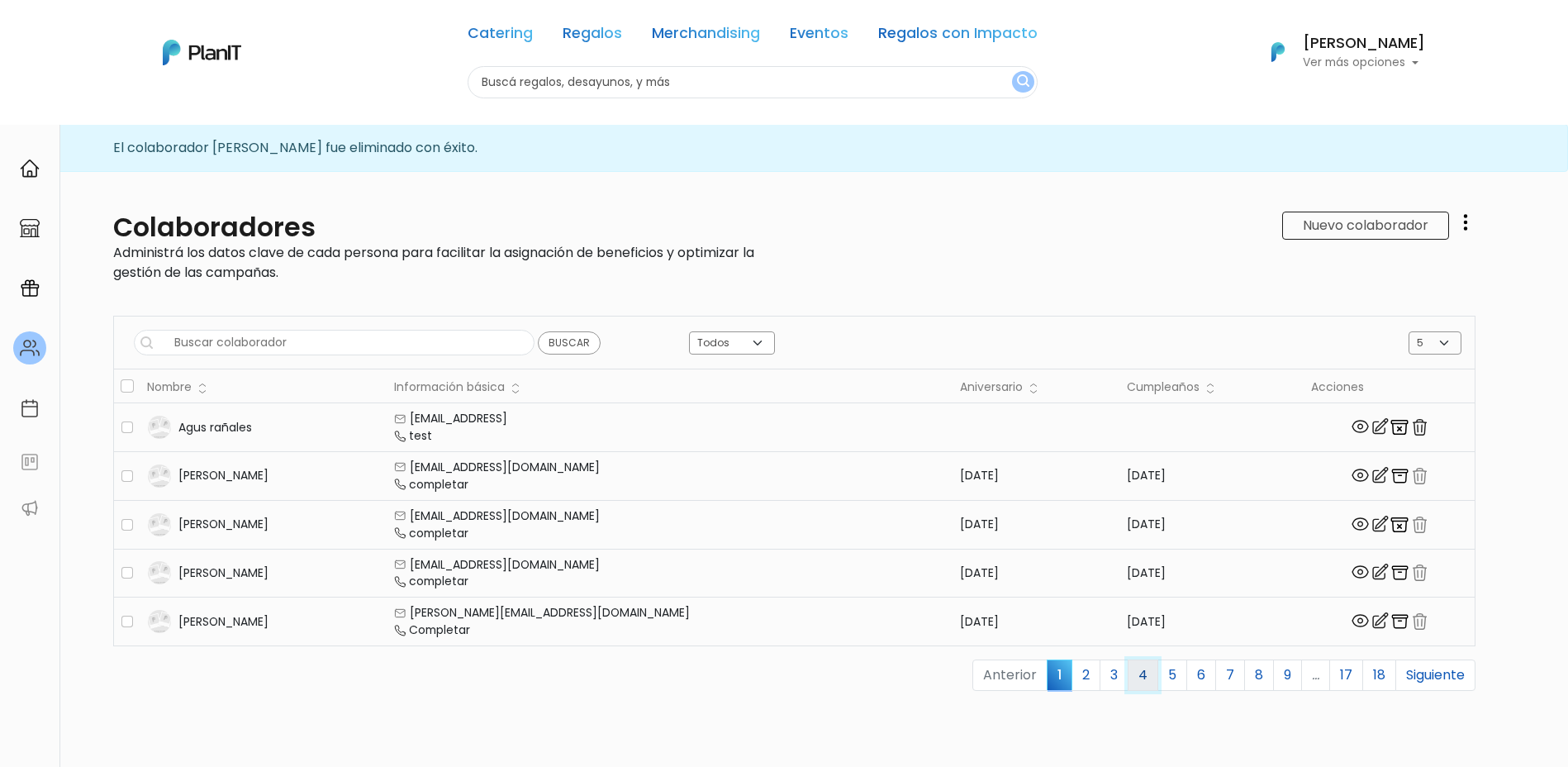
click at [1137, 679] on link "4" at bounding box center [1143, 675] width 31 height 32
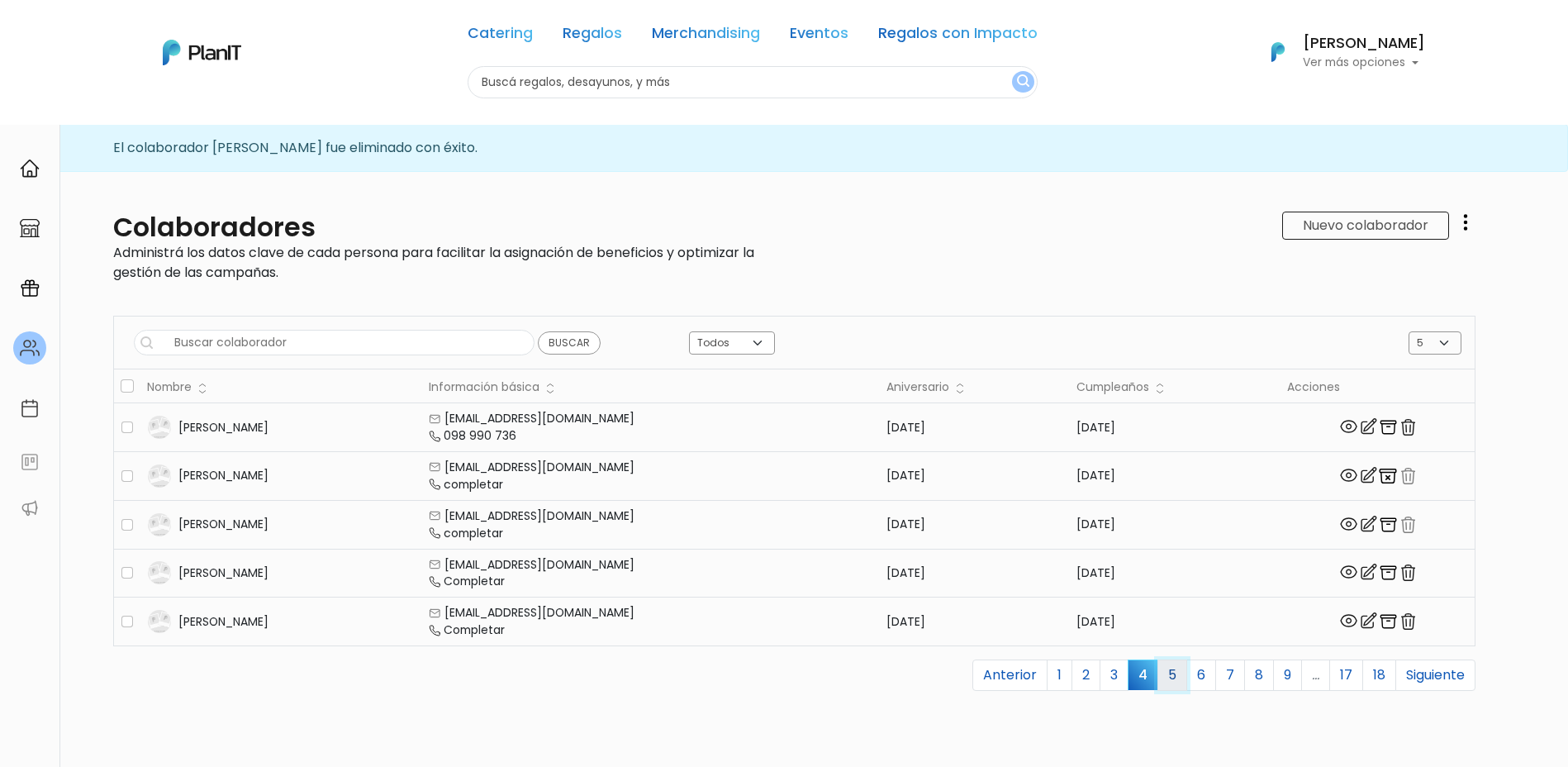
click at [1166, 677] on link "5" at bounding box center [1172, 675] width 30 height 32
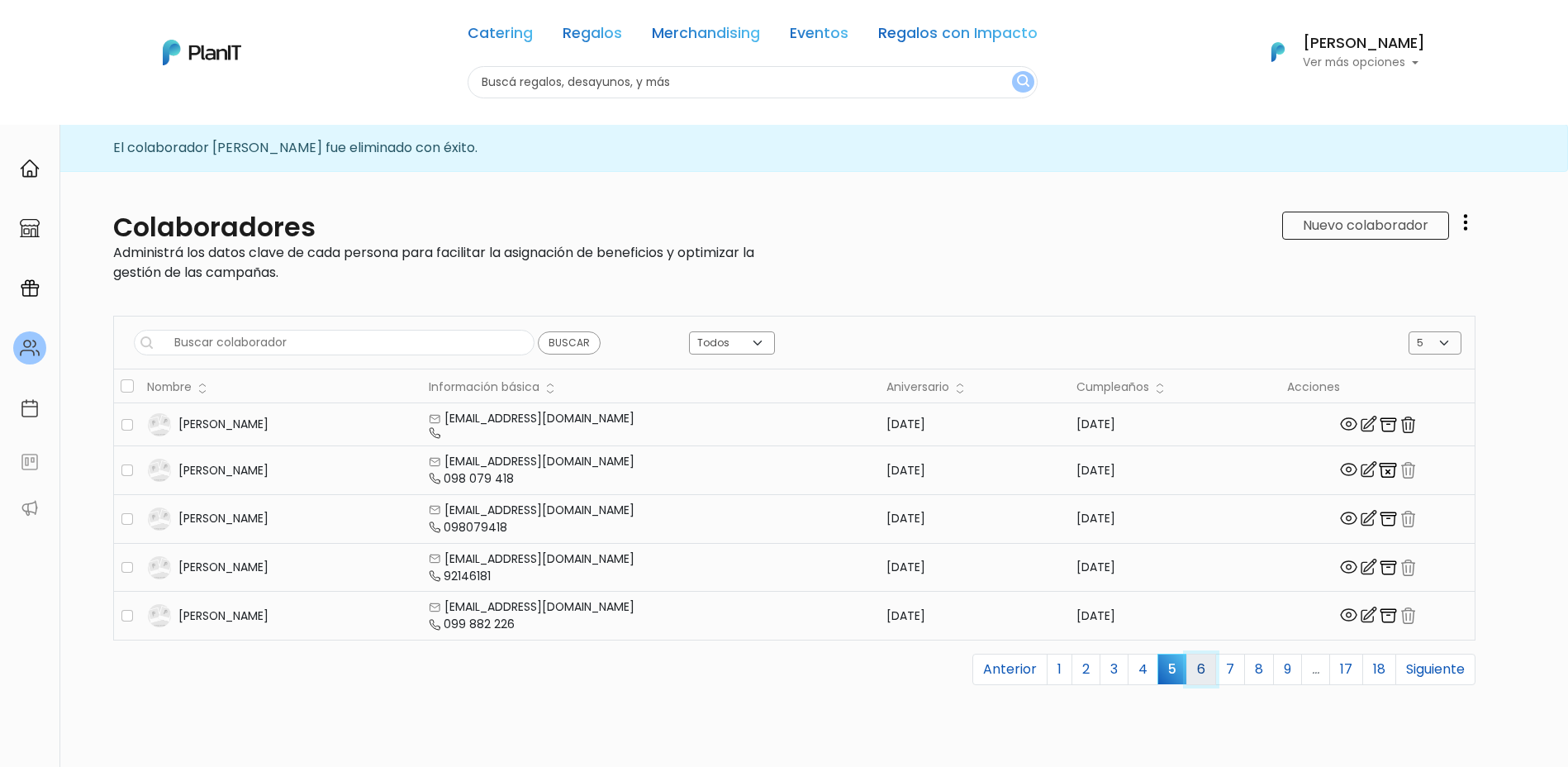
click at [1187, 674] on link "6" at bounding box center [1201, 670] width 30 height 32
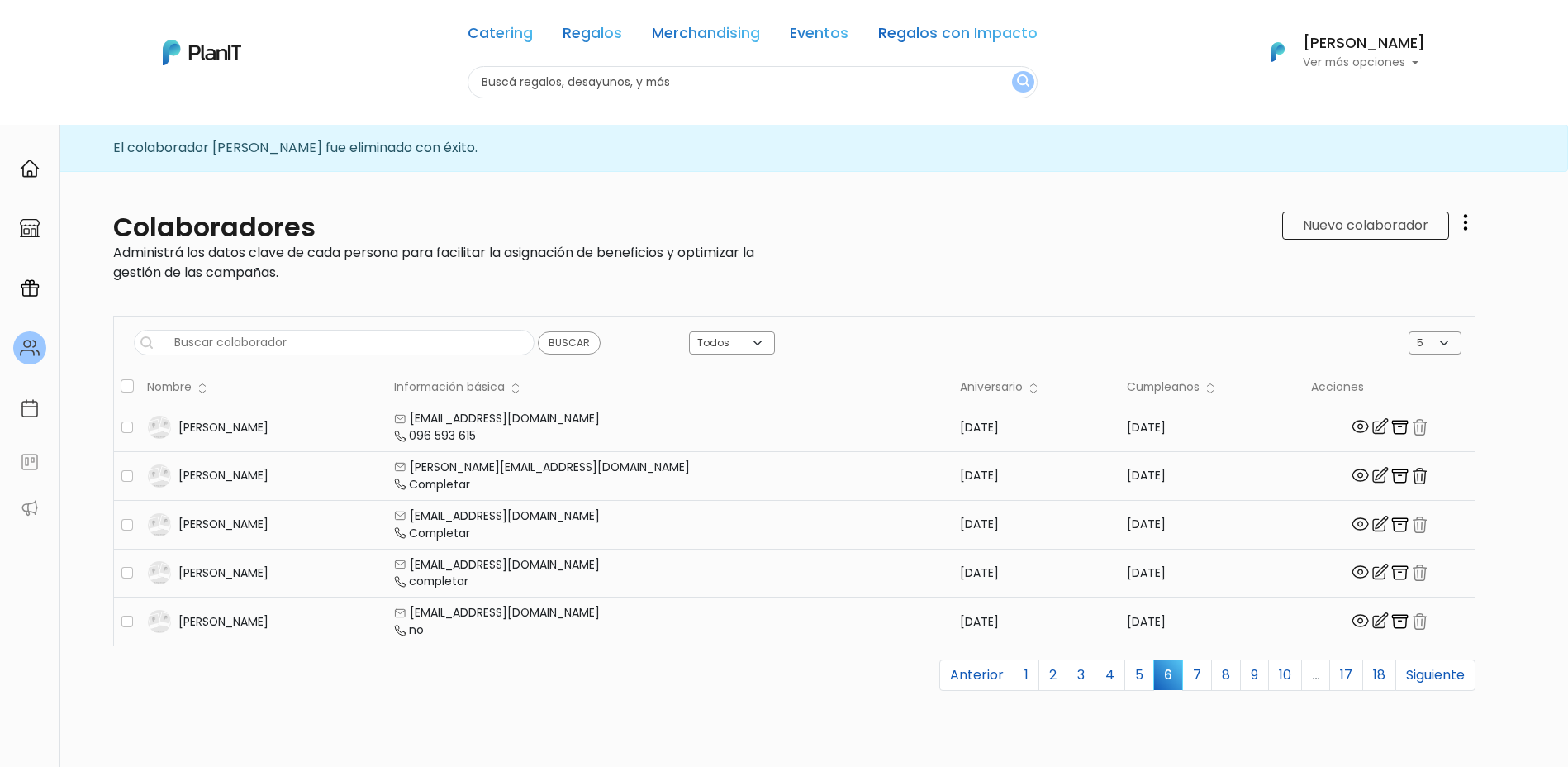
click at [1371, 620] on img at bounding box center [1380, 621] width 20 height 20
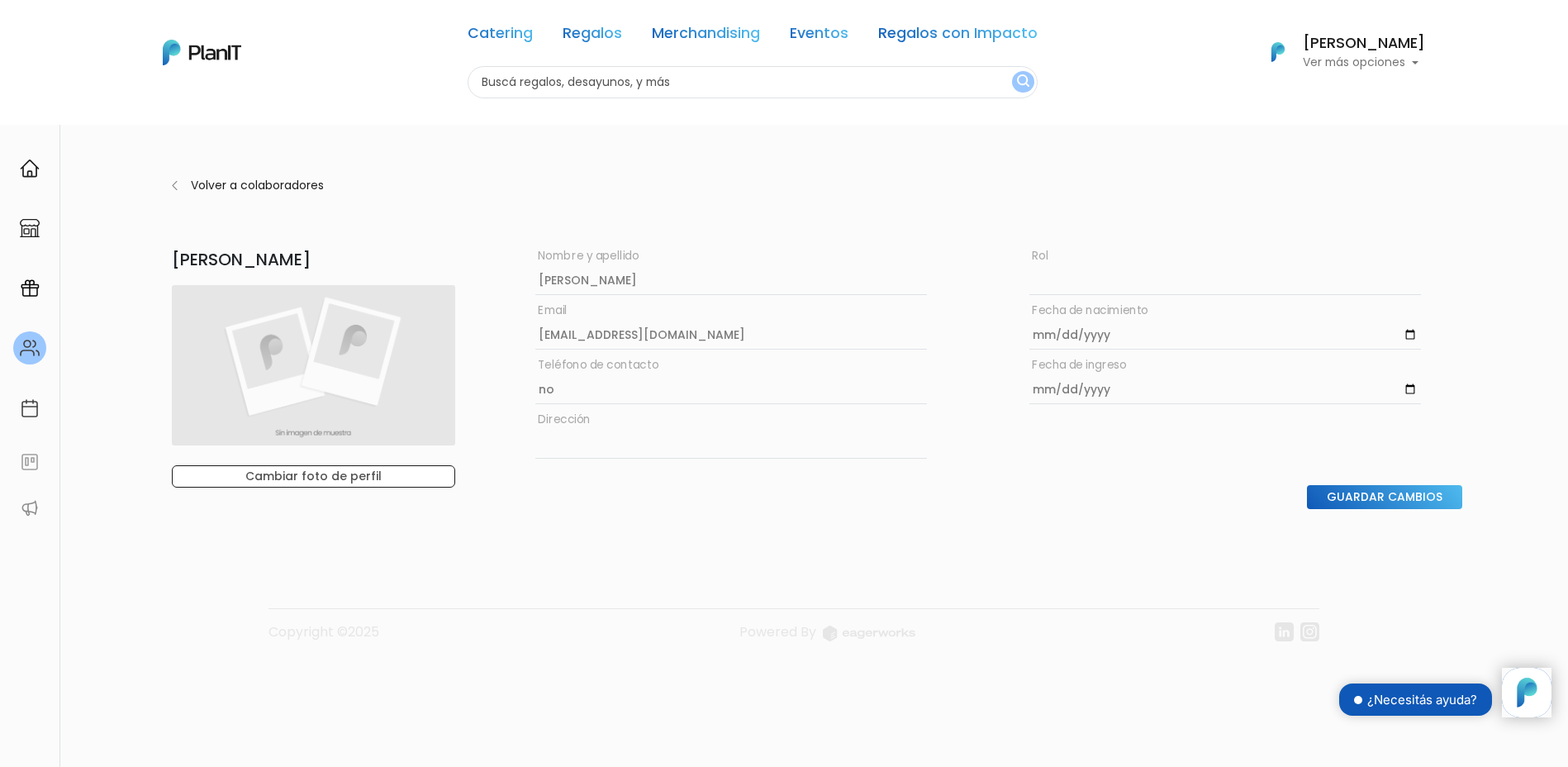
click at [173, 185] on img at bounding box center [174, 186] width 6 height 17
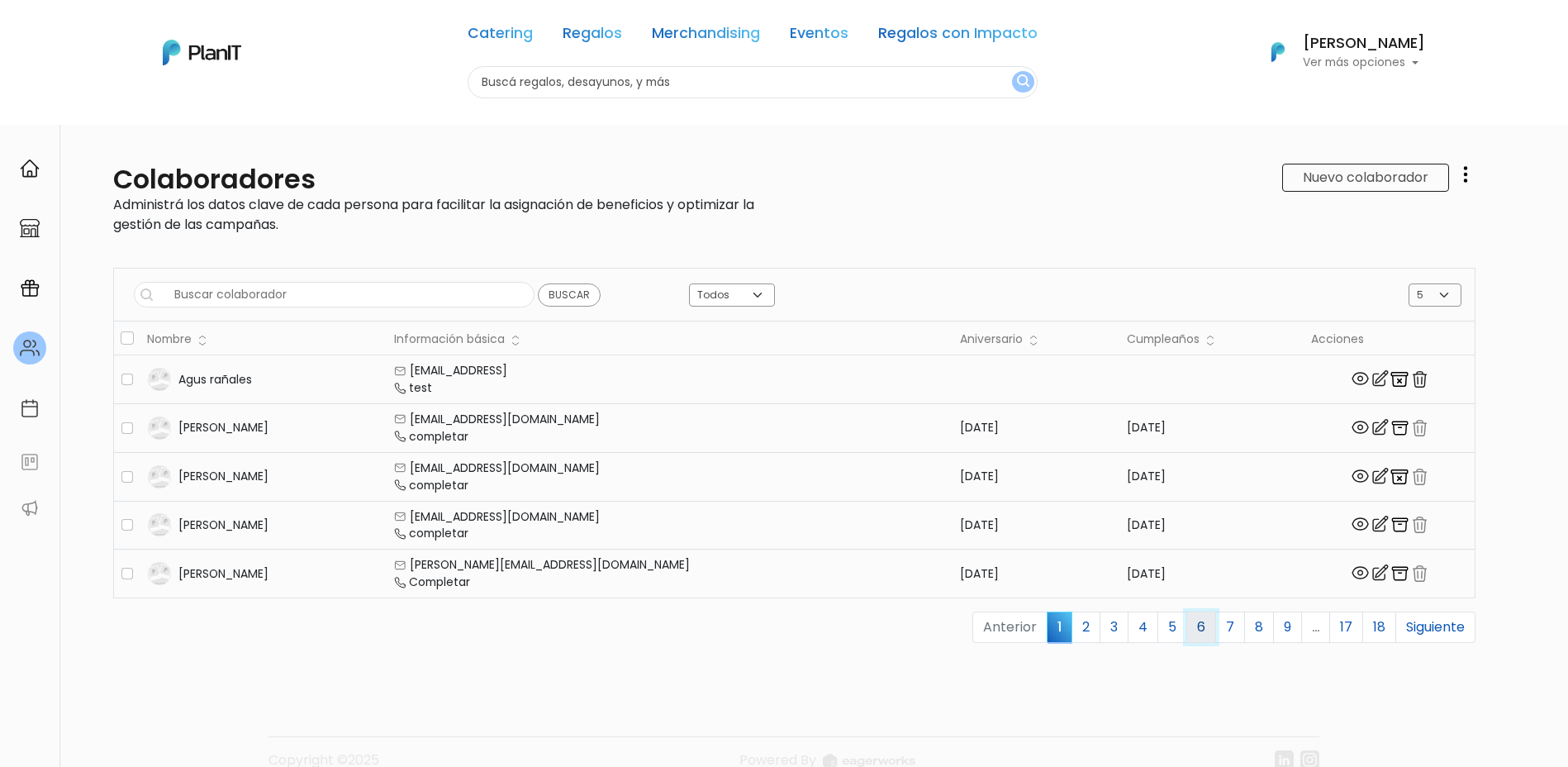
click at [1187, 625] on link "6" at bounding box center [1201, 627] width 30 height 32
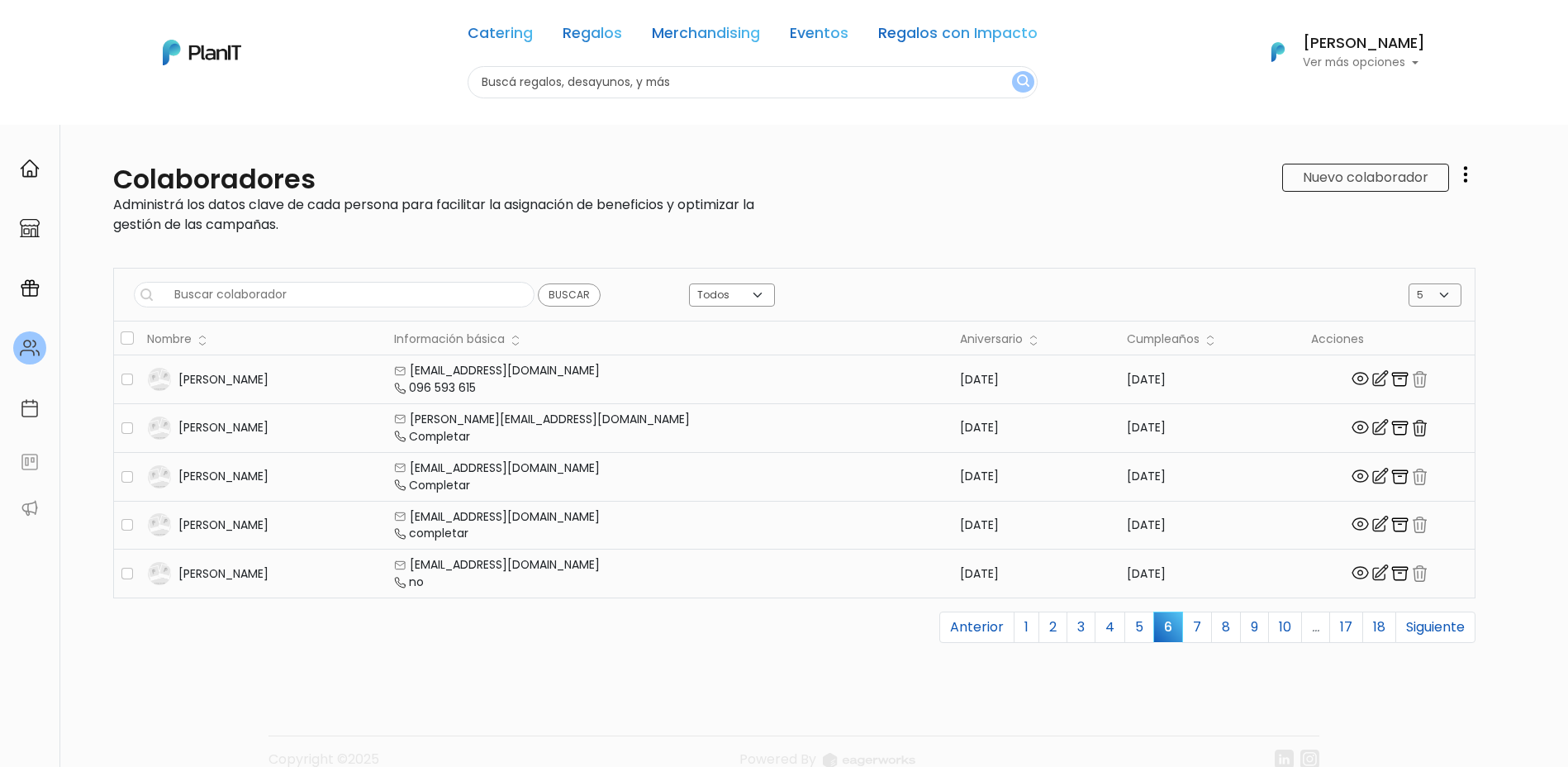
click at [1390, 574] on img "button" at bounding box center [1399, 573] width 20 height 20
click at [1390, 571] on img "button" at bounding box center [1399, 573] width 20 height 20
click at [1185, 631] on link "7" at bounding box center [1197, 627] width 30 height 32
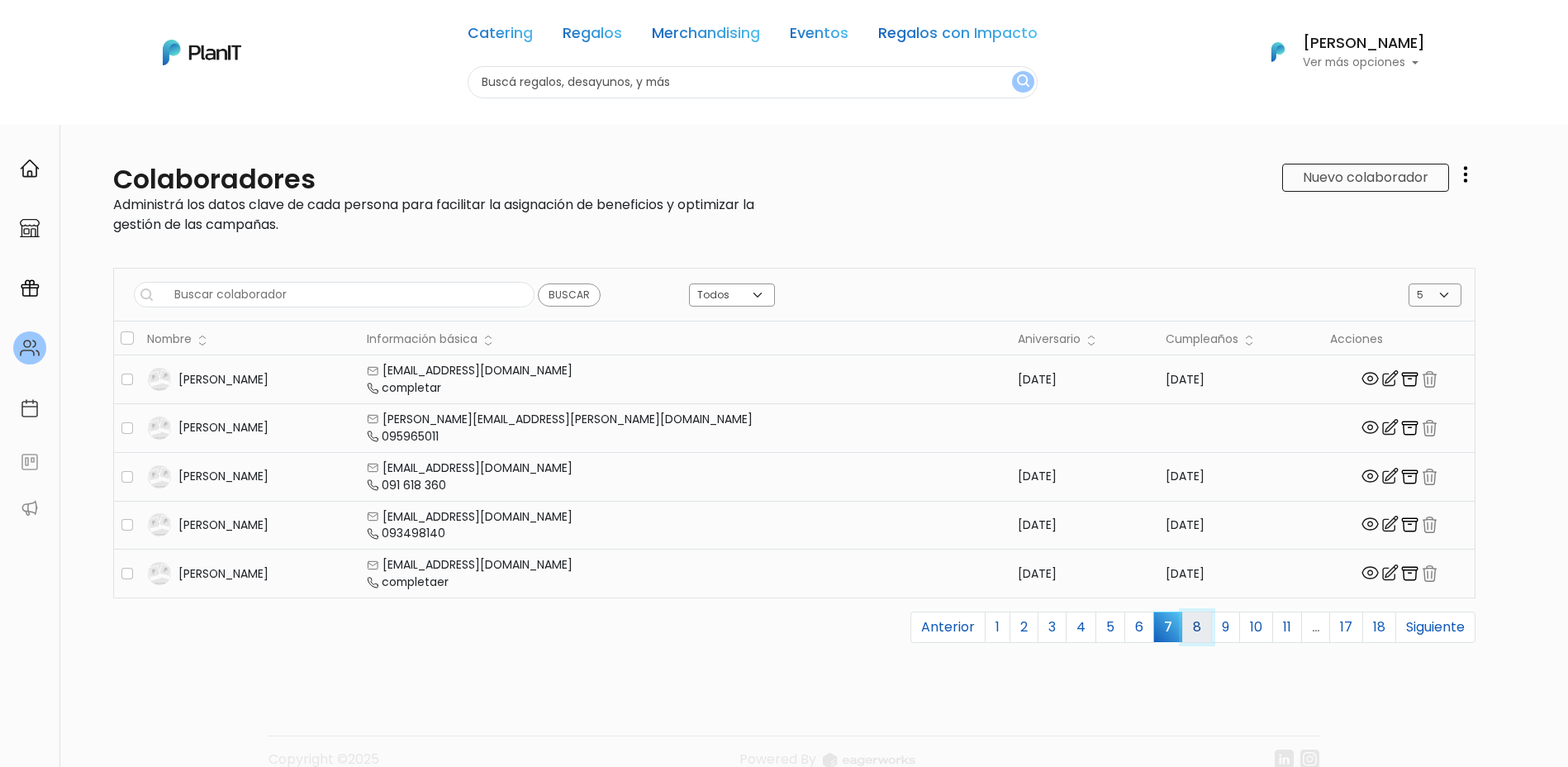
click at [1183, 627] on link "8" at bounding box center [1197, 627] width 30 height 32
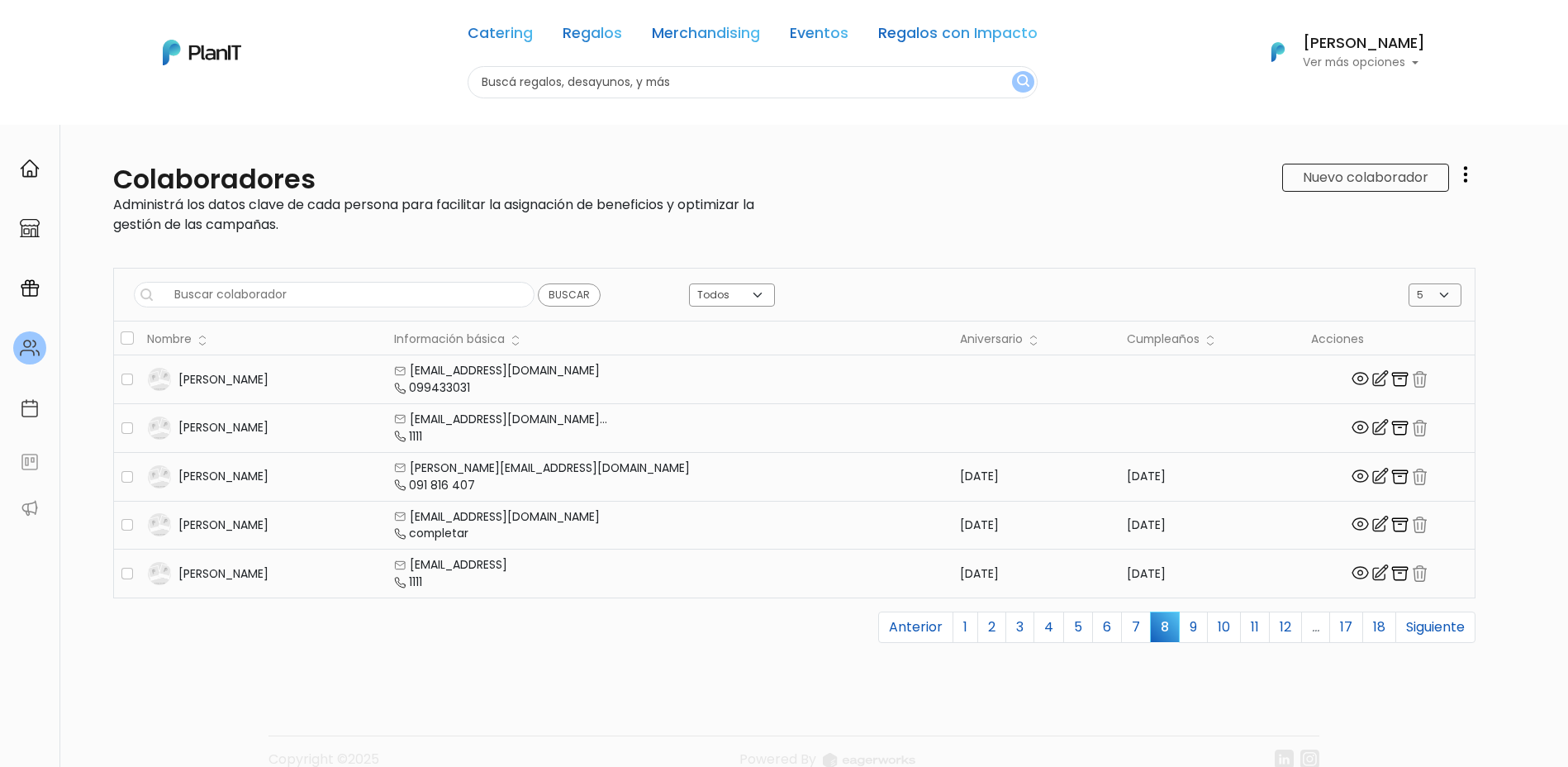
click at [1179, 627] on link "9" at bounding box center [1193, 627] width 29 height 32
click at [1175, 630] on link "10" at bounding box center [1191, 627] width 34 height 32
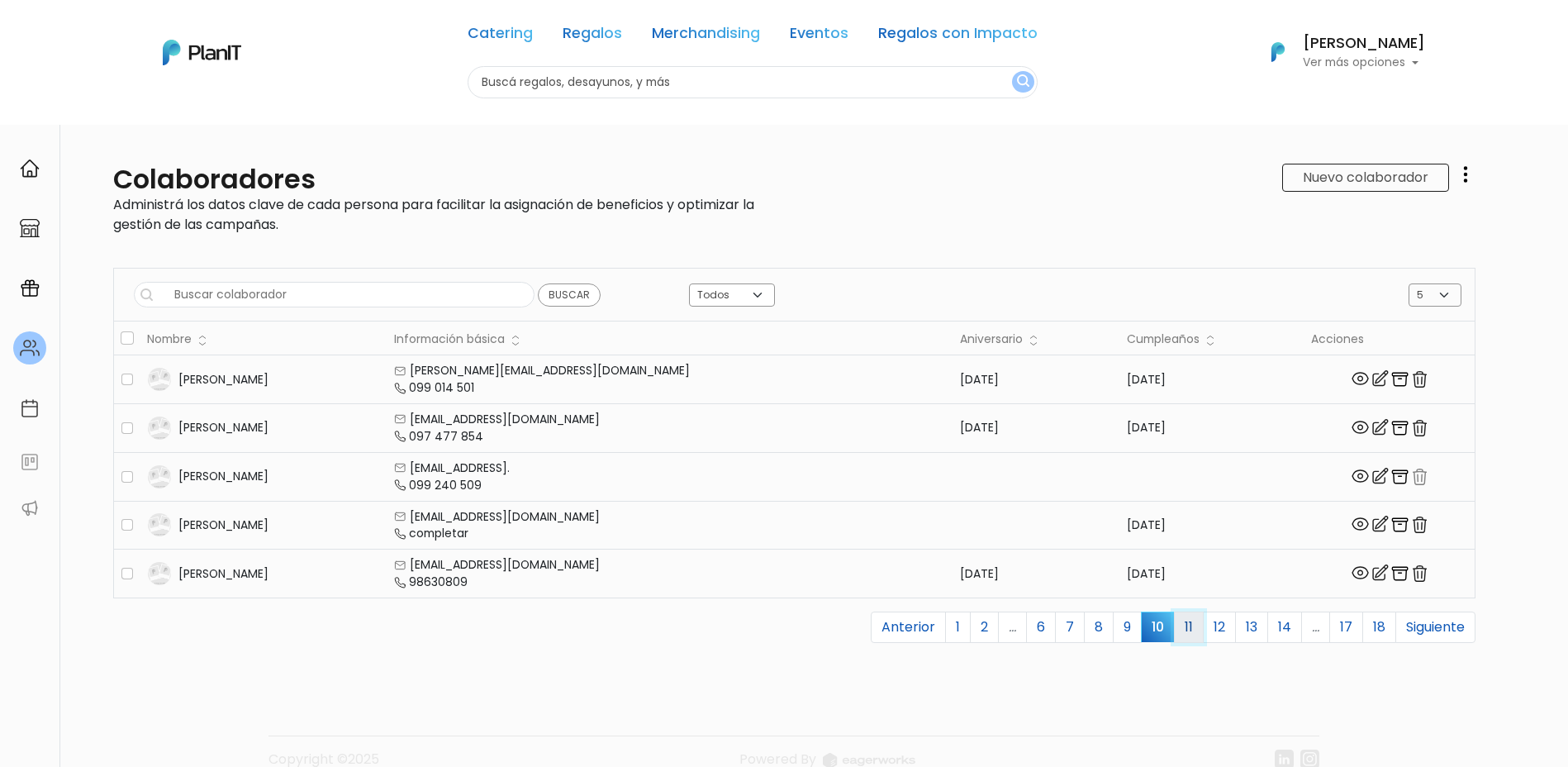
click at [1174, 627] on link "11" at bounding box center [1189, 627] width 30 height 32
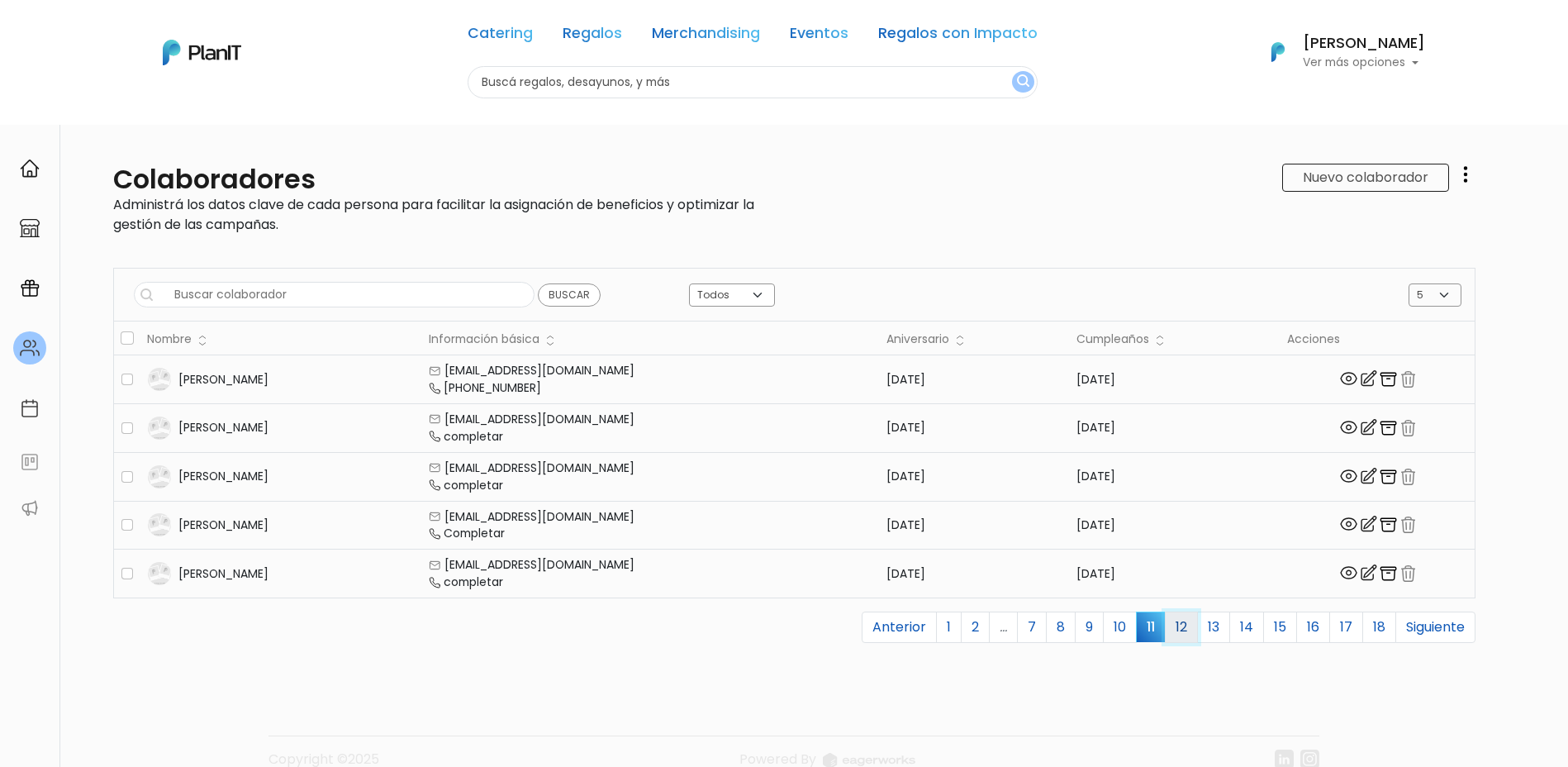
click at [1175, 624] on link "12" at bounding box center [1182, 627] width 33 height 32
